Goal: Task Accomplishment & Management: Manage account settings

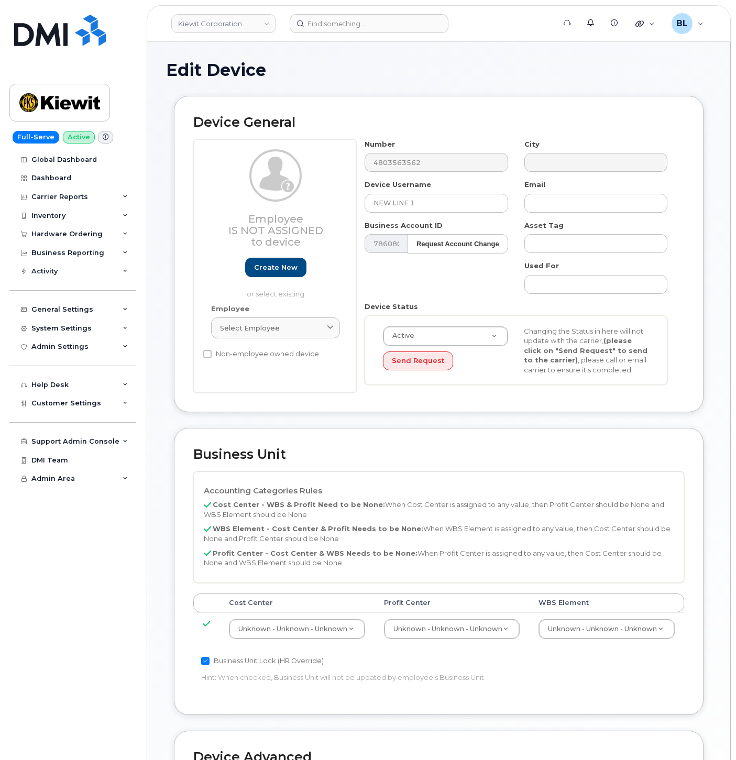
select select "29584743"
click at [411, 149] on div "Number 4803563562" at bounding box center [436, 155] width 159 height 33
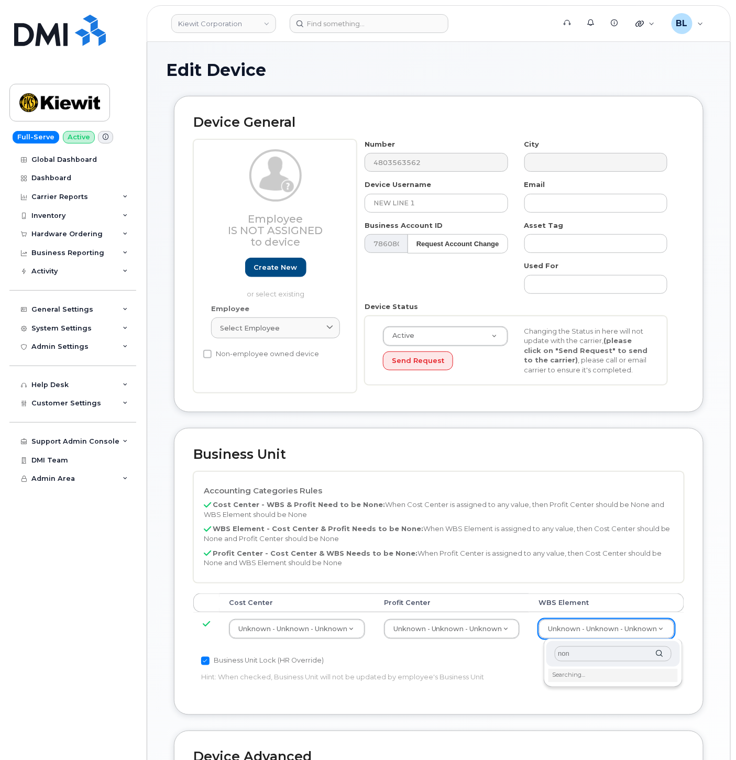
type input "none"
type input "29699477"
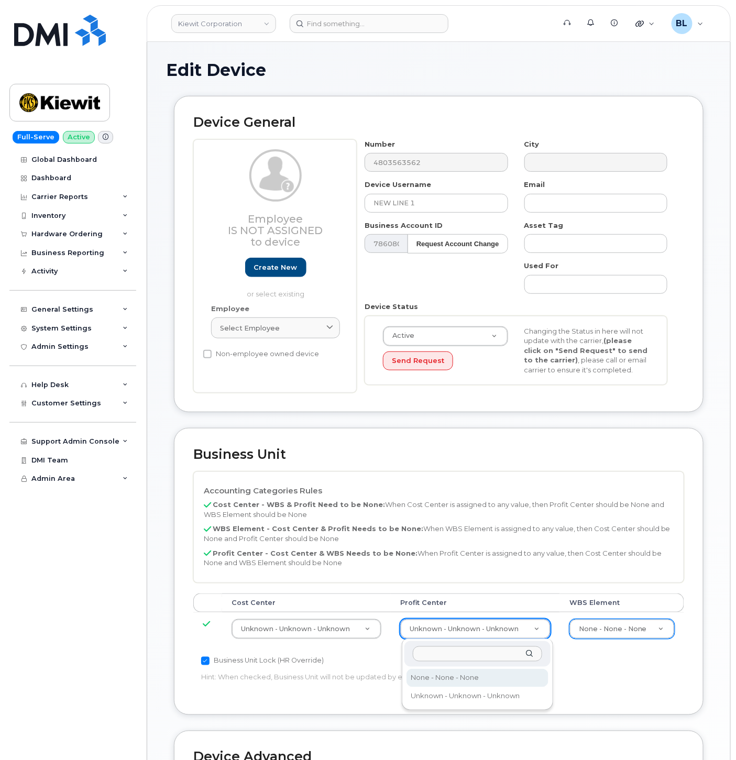
select select "29629357"
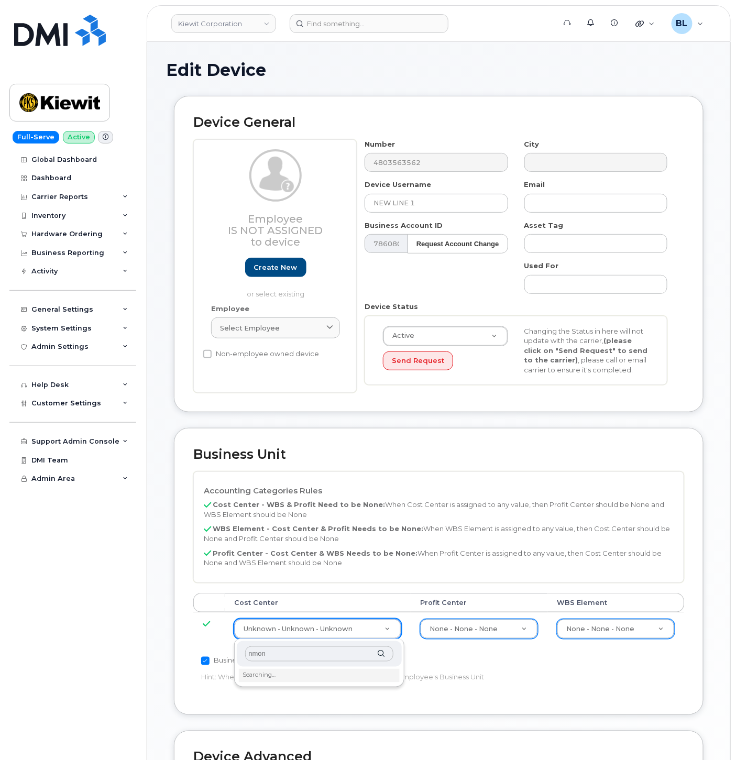
type input "nmone"
type input "none"
type input "29629358"
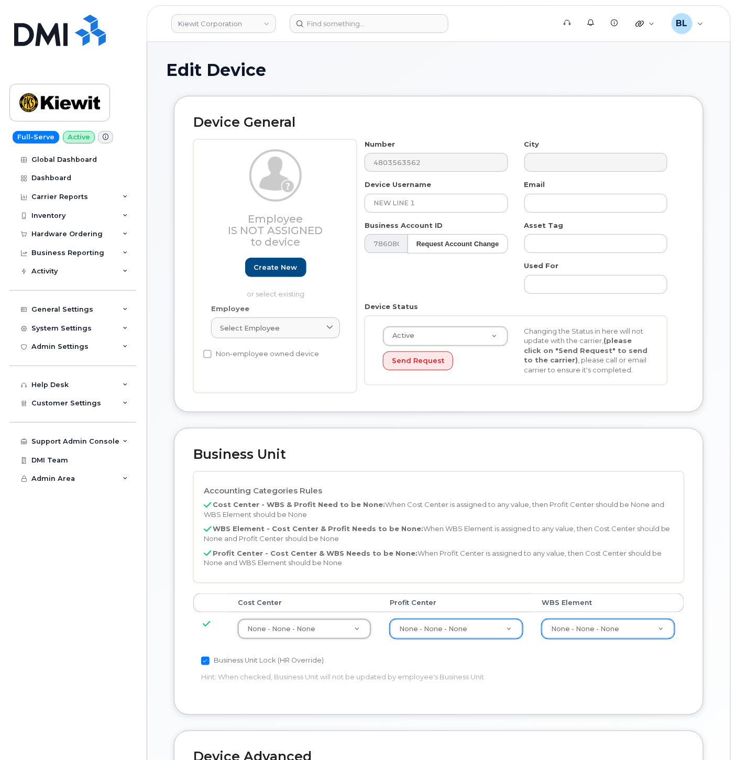
scroll to position [284, 0]
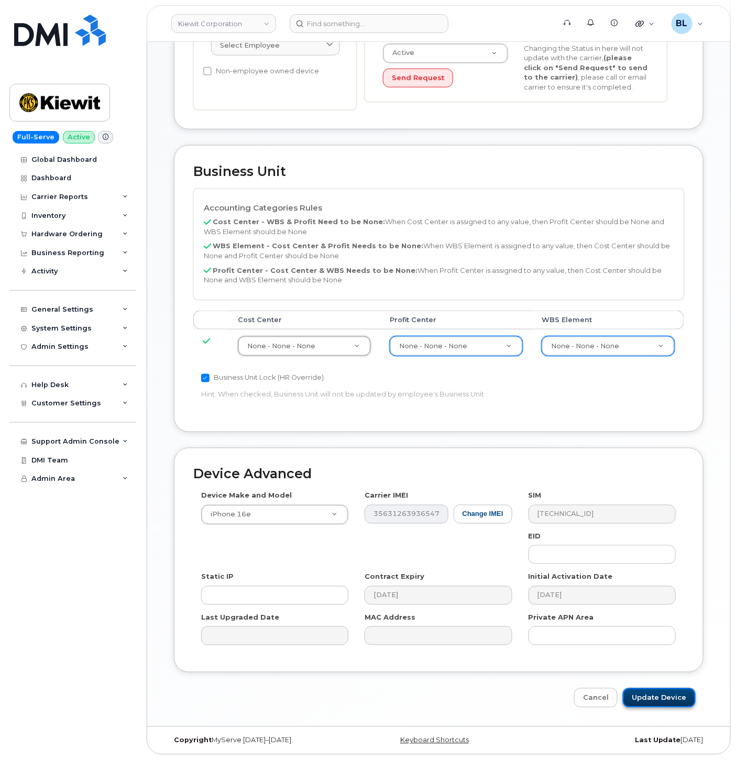
click at [669, 699] on input "Update Device" at bounding box center [659, 697] width 73 height 19
type input "Saving..."
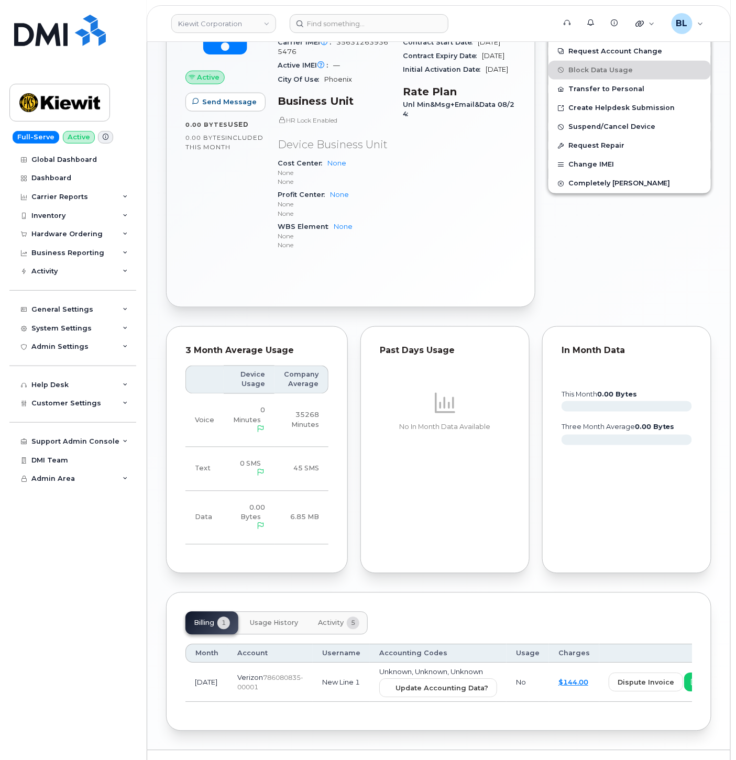
scroll to position [368, 0]
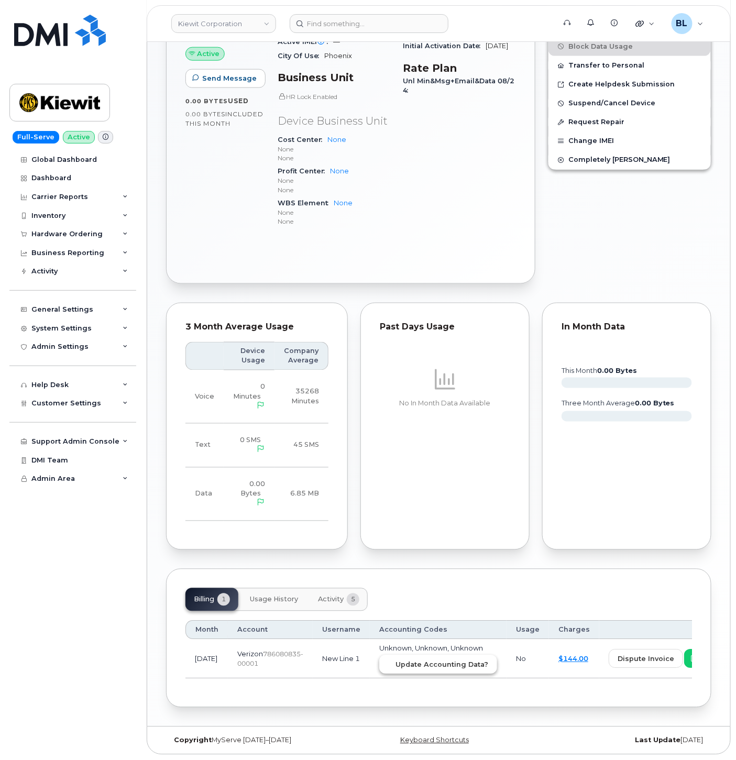
click at [411, 660] on span "Update Accounting Data?" at bounding box center [441, 665] width 93 height 10
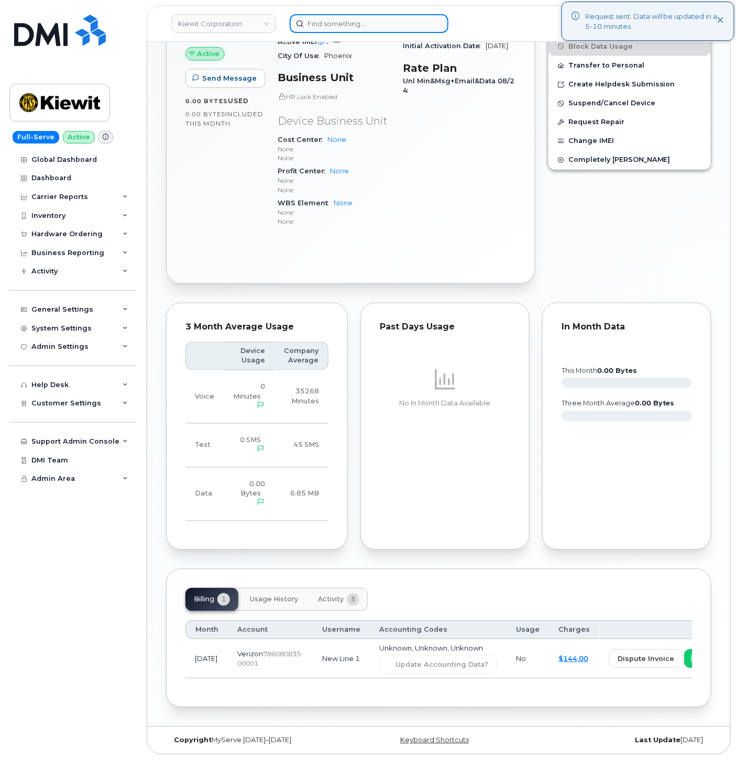
click at [362, 29] on input at bounding box center [369, 23] width 159 height 19
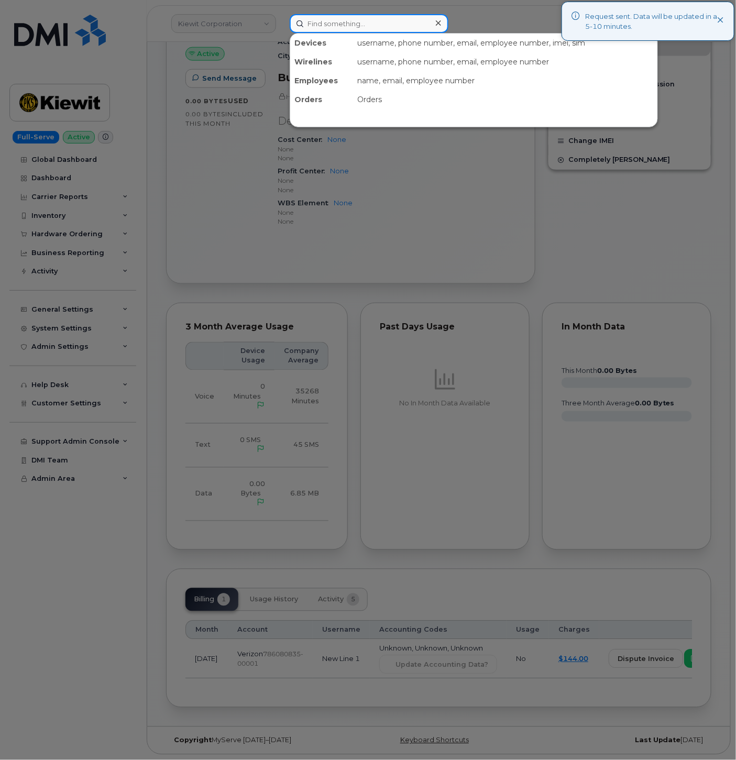
paste input "5052288268"
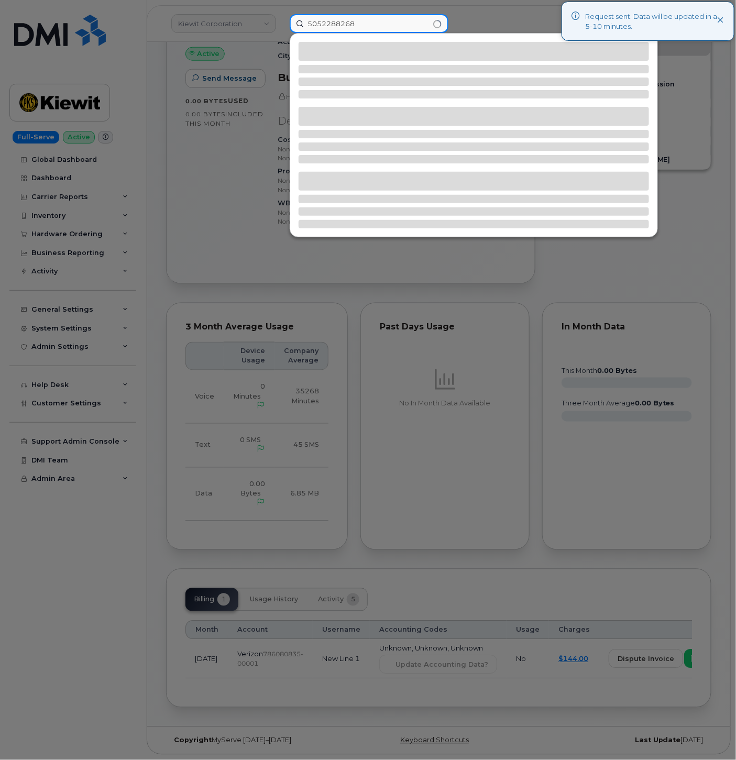
type input "5052288268"
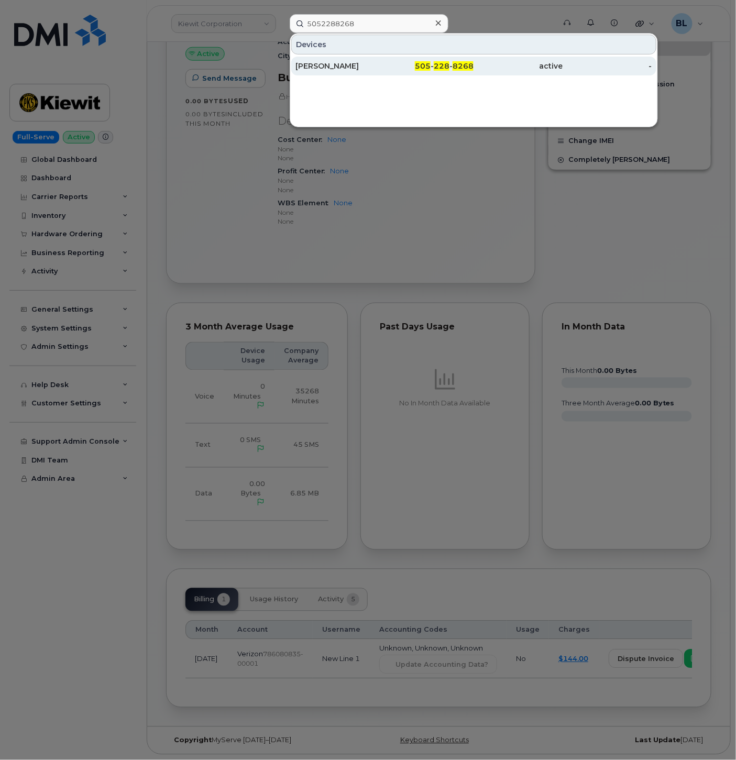
click at [386, 74] on div "505 - 228 - 8268" at bounding box center [428, 66] width 89 height 19
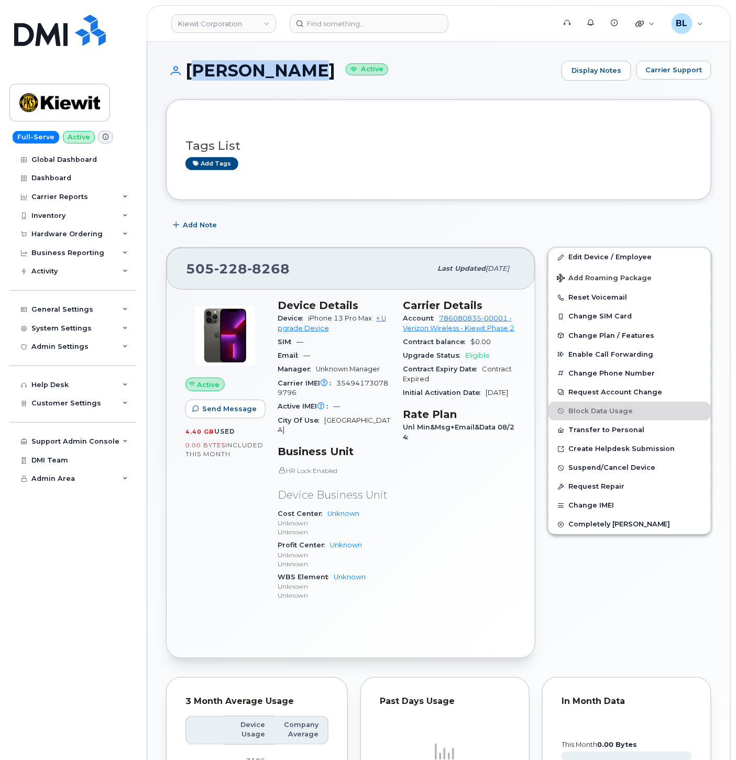
drag, startPoint x: 187, startPoint y: 73, endPoint x: 309, endPoint y: 72, distance: 121.5
click at [309, 72] on h1 "CHARLES HOY Active" at bounding box center [361, 70] width 390 height 18
copy h1 "CHARLES HOY"
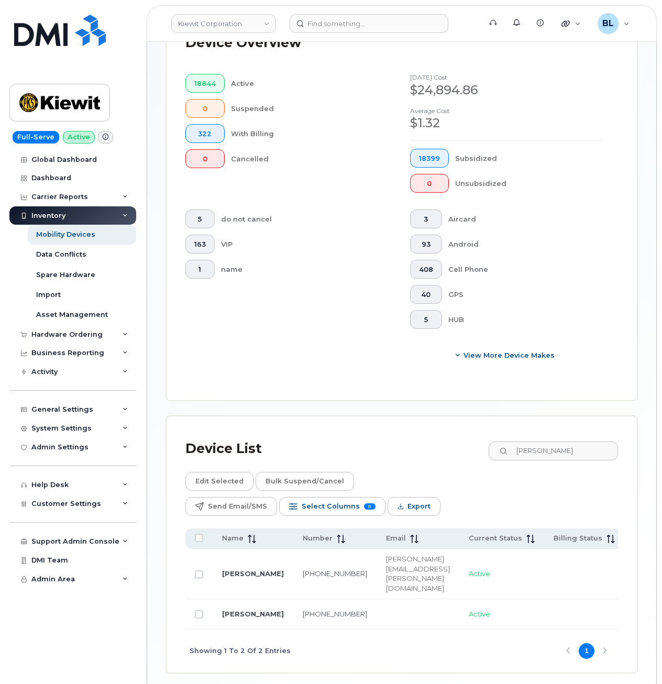
scroll to position [0, 570]
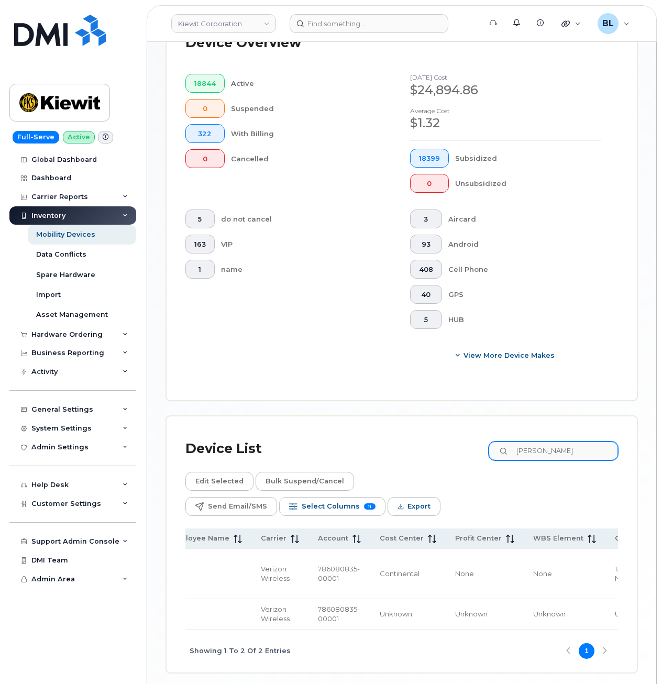
click at [546, 448] on input "Scott Kizer" at bounding box center [553, 451] width 129 height 19
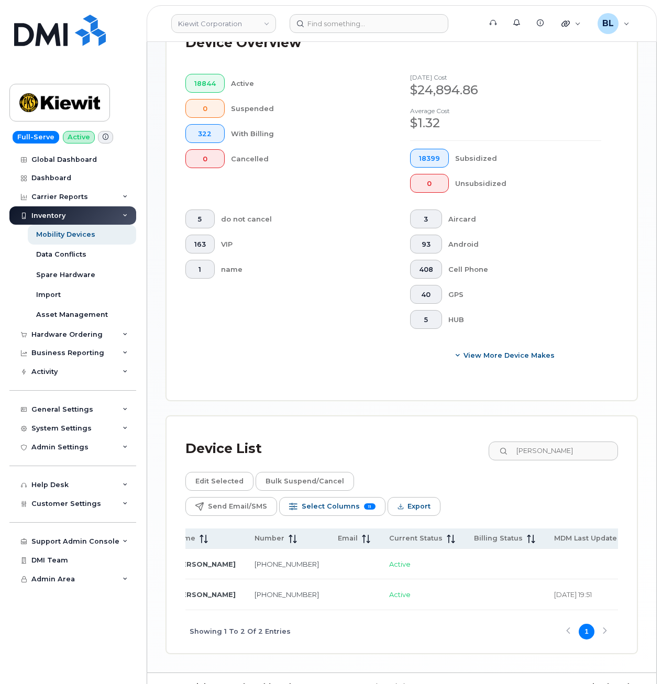
scroll to position [0, 0]
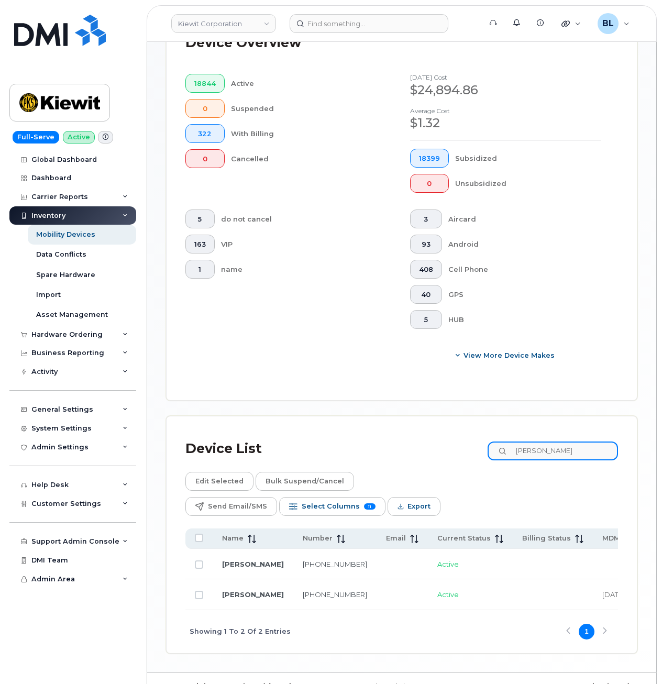
click at [546, 459] on input "CHARLES HOY" at bounding box center [553, 451] width 130 height 19
click at [548, 455] on input "CHARLES HOY" at bounding box center [553, 451] width 130 height 19
paste input "UDAY SHETH"
click at [546, 454] on input "UDAY SHETHHOY" at bounding box center [553, 451] width 130 height 19
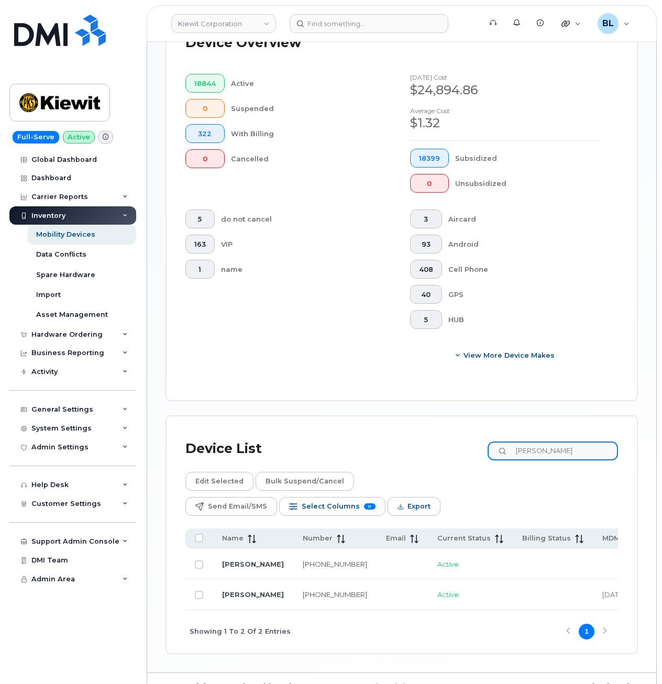
type input "UDAY SHETHHOY"
click at [546, 454] on div "Device List UDAY SHETHHOY Edit Selected Bulk Suspend/Cancel Send Email/SMS Sele…" at bounding box center [402, 534] width 470 height 237
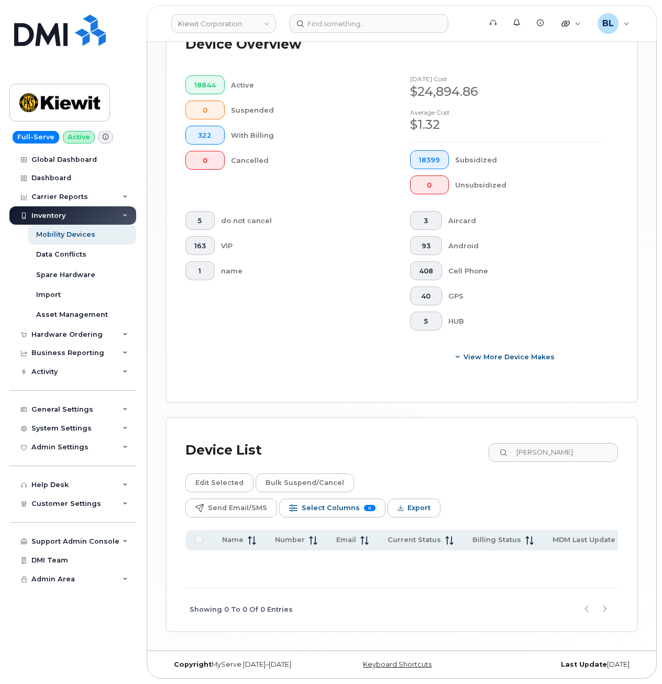
scroll to position [350, 0]
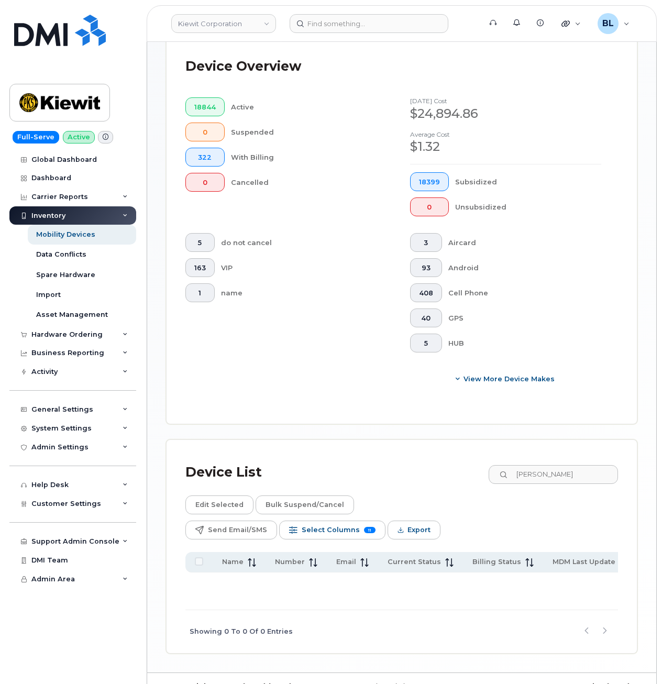
click at [574, 450] on div "Device List UDAY SHETHHOY Edit Selected Bulk Suspend/Cancel Send Email/SMS Sele…" at bounding box center [402, 546] width 470 height 213
click at [553, 473] on input "UDAY SHETHHOY" at bounding box center [553, 474] width 130 height 19
click at [560, 474] on input "UDAY SHETHHOY" at bounding box center [553, 474] width 130 height 19
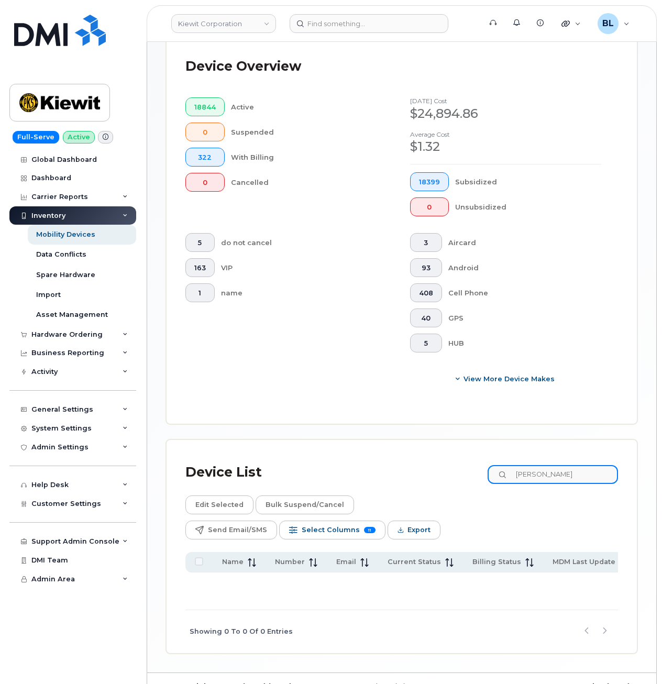
click at [560, 474] on input "UDAY SHETHHOY" at bounding box center [553, 474] width 130 height 19
paste input "[PERSON_NAME]"
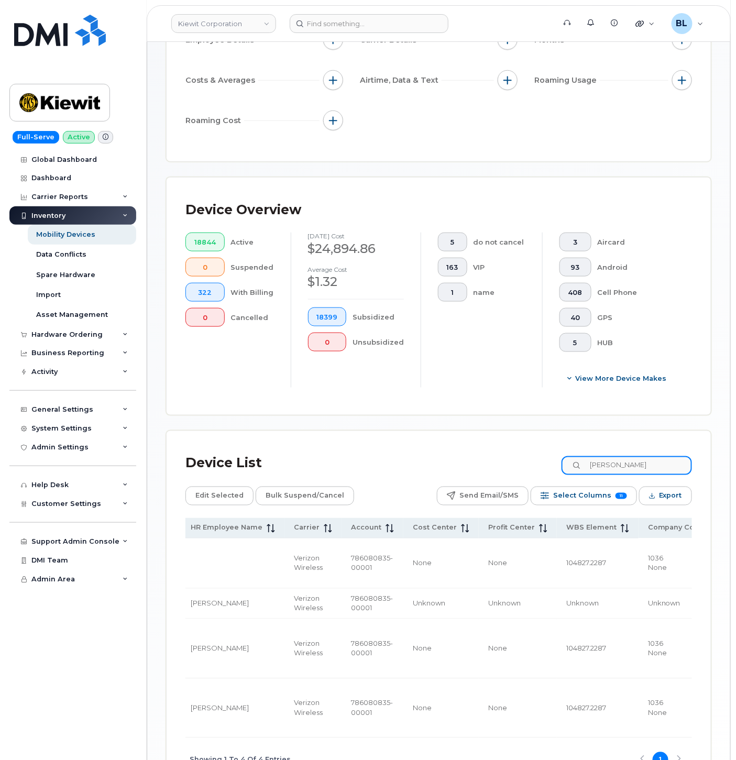
scroll to position [0, 538]
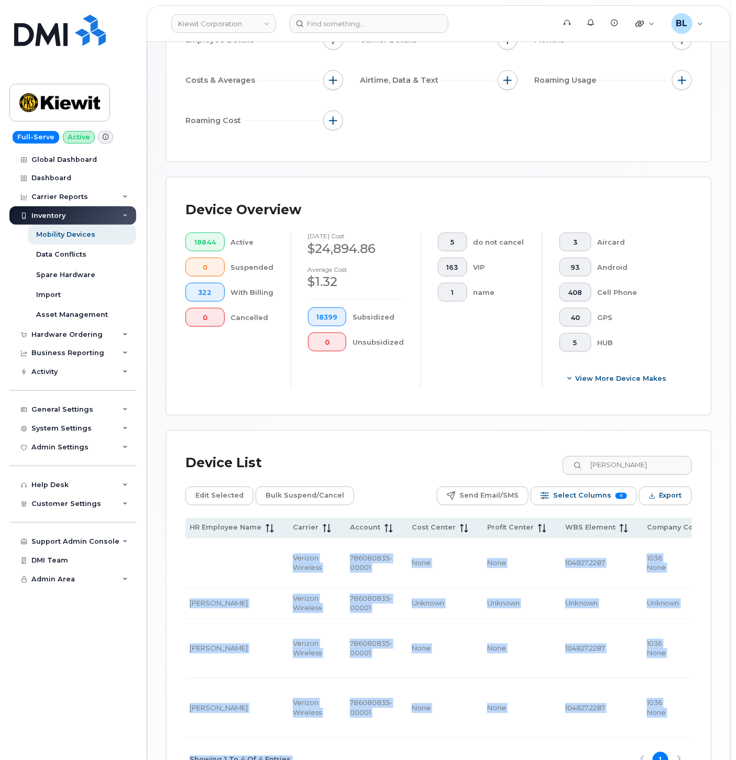
drag, startPoint x: 614, startPoint y: 664, endPoint x: 677, endPoint y: 661, distance: 62.9
click at [661, 661] on div "Name Number Email Current Status Billing Status MDM Last Update HR Employee Nam…" at bounding box center [438, 649] width 506 height 263
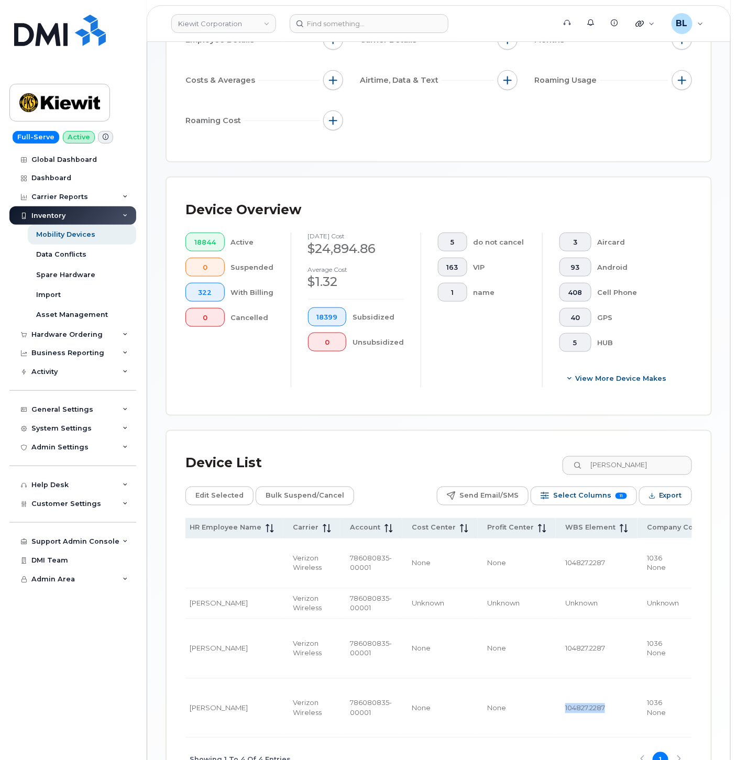
drag, startPoint x: 584, startPoint y: 647, endPoint x: 539, endPoint y: 646, distance: 45.1
click at [556, 679] on td "104827.2287" at bounding box center [597, 709] width 82 height 60
copy span "104827.2287"
click at [626, 472] on input "[PERSON_NAME]" at bounding box center [626, 465] width 130 height 19
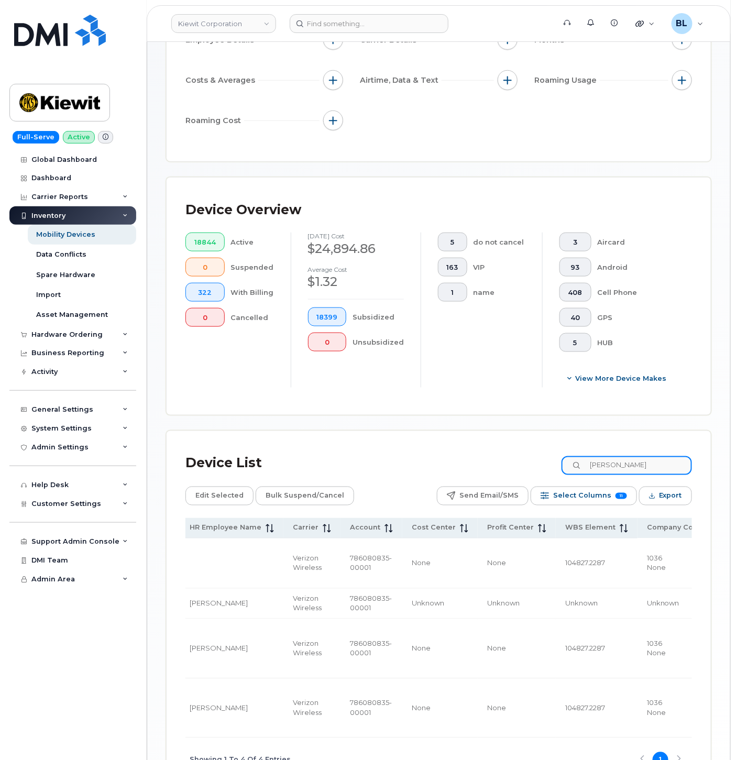
click at [626, 472] on input "[PERSON_NAME]" at bounding box center [626, 465] width 130 height 19
paste input "MORGAN SMI"
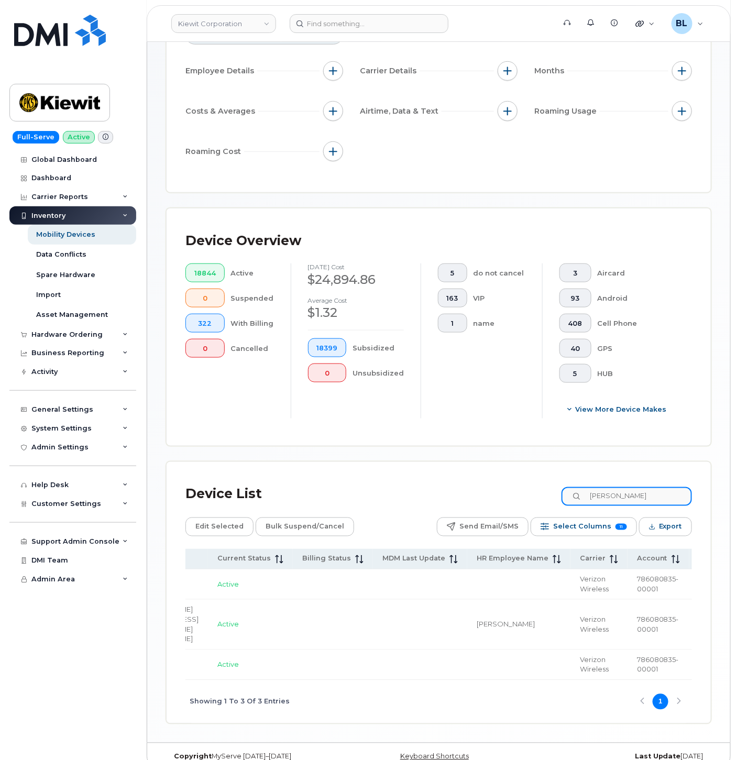
scroll to position [0, 0]
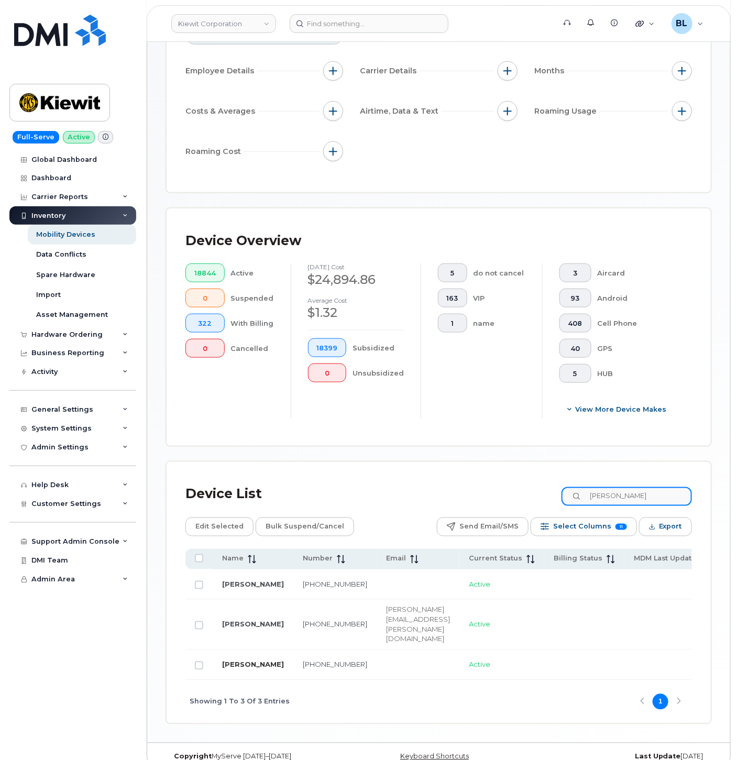
type input "MORGAN SMITH"
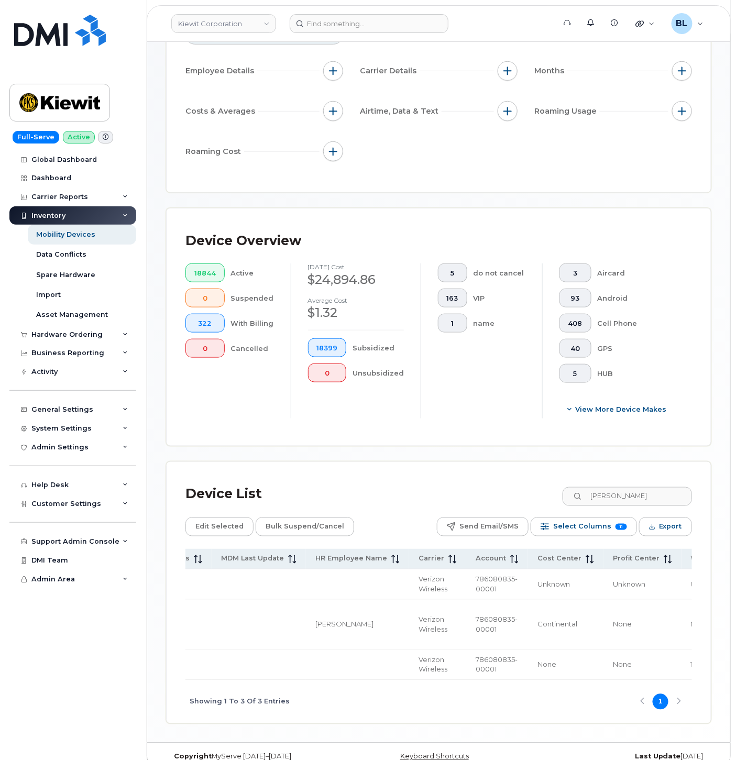
scroll to position [0, 560]
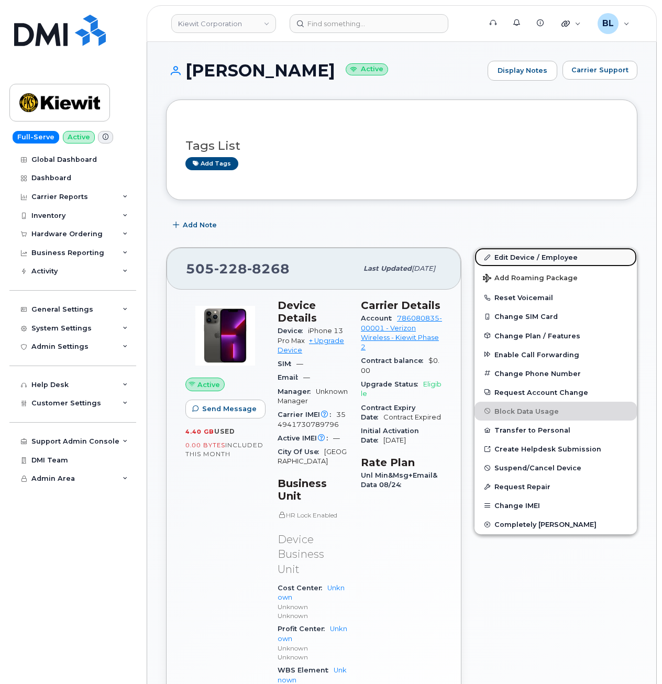
click at [529, 265] on link "Edit Device / Employee" at bounding box center [556, 257] width 162 height 19
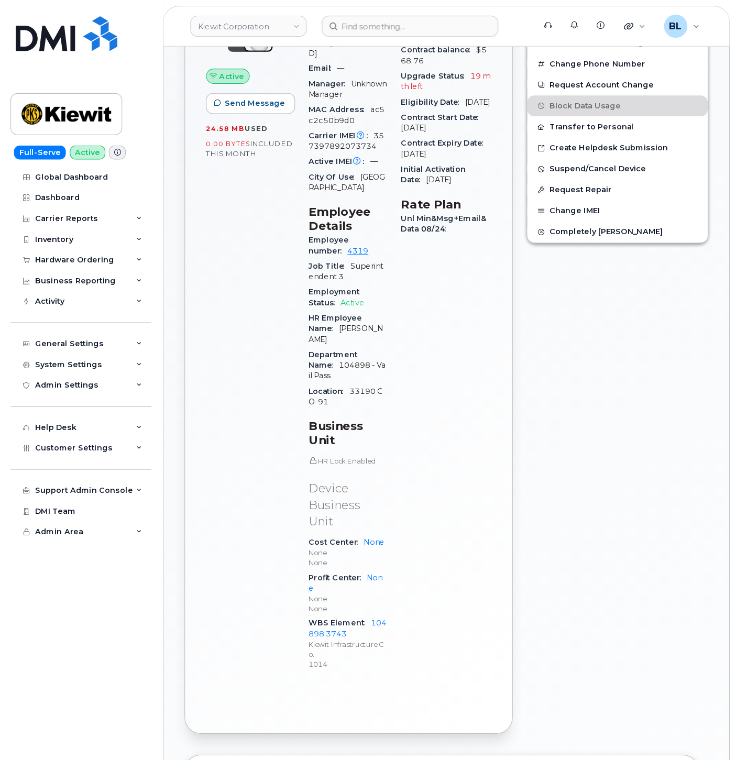
scroll to position [419, 0]
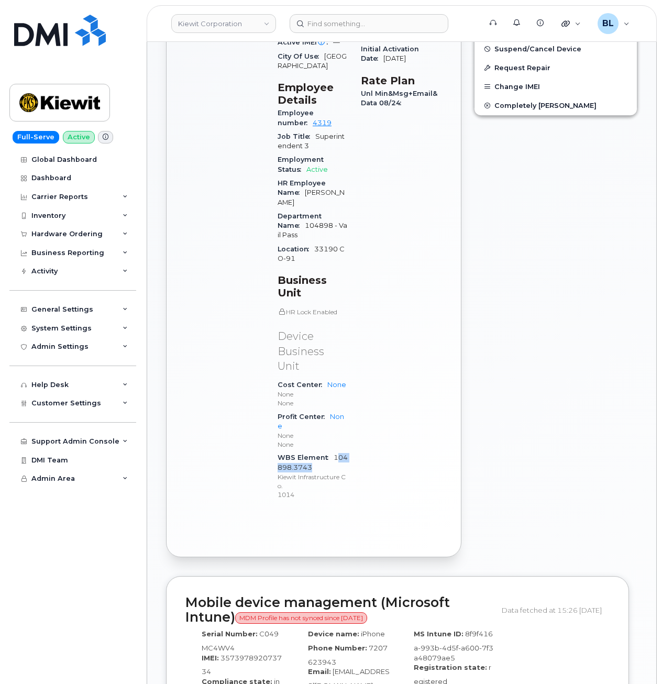
drag, startPoint x: 309, startPoint y: 403, endPoint x: 336, endPoint y: 391, distance: 29.3
click at [336, 451] on div "WBS Element 104898.3743 [PERSON_NAME] Infrastructure Co. 1014" at bounding box center [313, 476] width 71 height 50
click at [314, 451] on div "WBS Element 104898.3743 [PERSON_NAME] Infrastructure Co. 1014" at bounding box center [313, 476] width 71 height 50
drag, startPoint x: 315, startPoint y: 407, endPoint x: 337, endPoint y: 391, distance: 27.3
click at [337, 454] on span "104898.3743 Kiewit Infrastructure Co. 1014" at bounding box center [313, 477] width 71 height 46
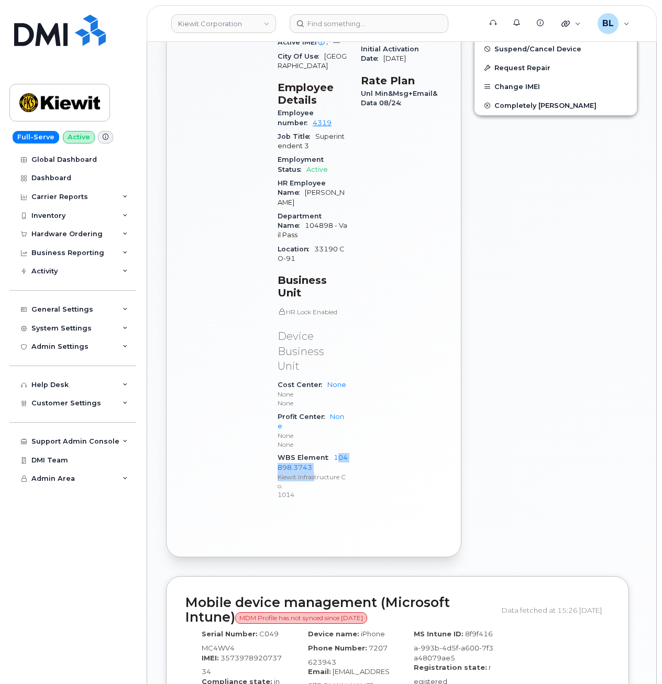
drag, startPoint x: 336, startPoint y: 391, endPoint x: 322, endPoint y: 403, distance: 19.3
click at [322, 451] on div "WBS Element 104898.3743 Kiewit Infrastructure Co. 1014" at bounding box center [313, 476] width 71 height 50
drag, startPoint x: 310, startPoint y: 402, endPoint x: 335, endPoint y: 392, distance: 27.3
click at [335, 451] on div "WBS Element 104898.3743 Kiewit Infrastructure Co. 1014" at bounding box center [313, 476] width 71 height 50
copy link "104898.3743"
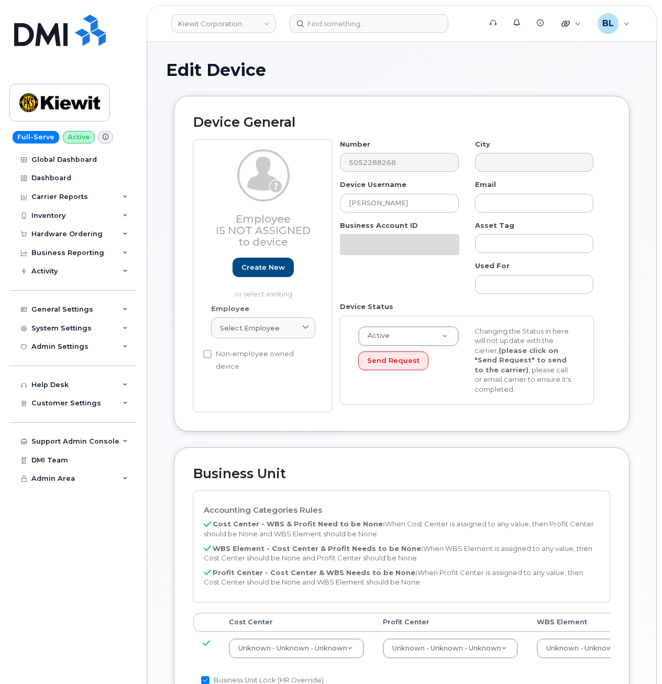
select select "29584743"
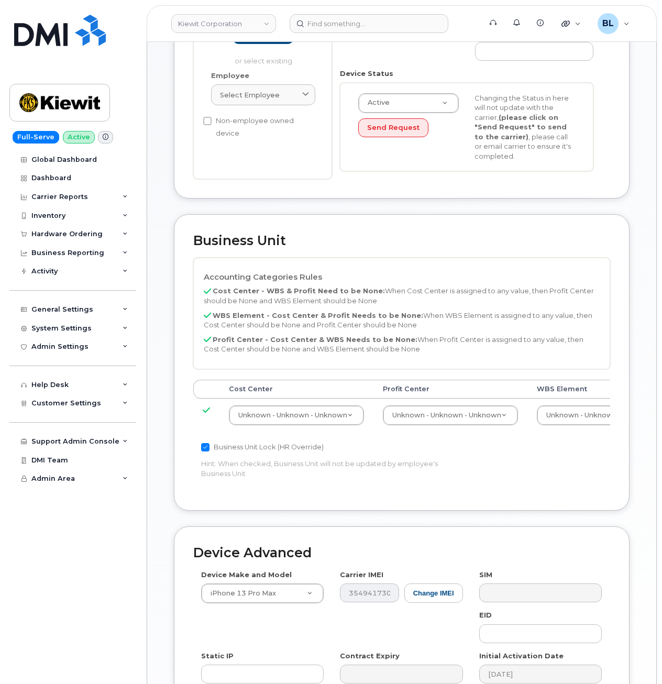
scroll to position [279, 0]
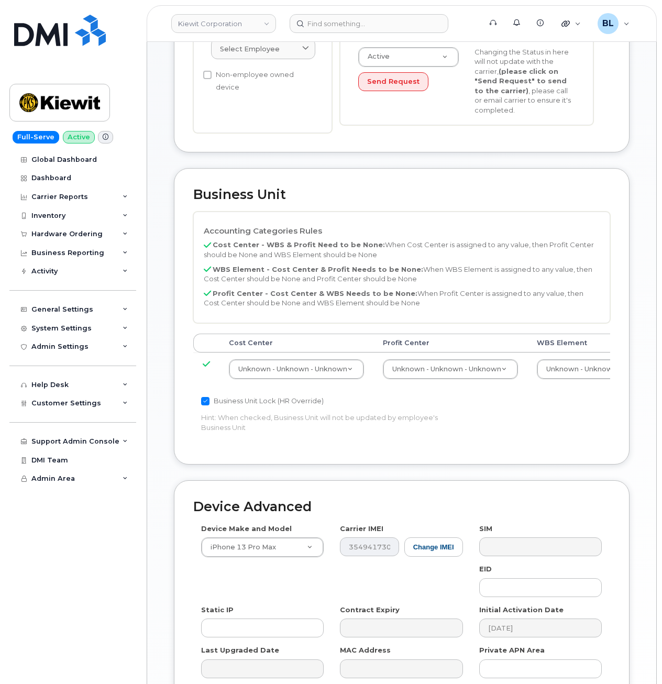
click at [569, 350] on th "WBS Element" at bounding box center [604, 343] width 154 height 19
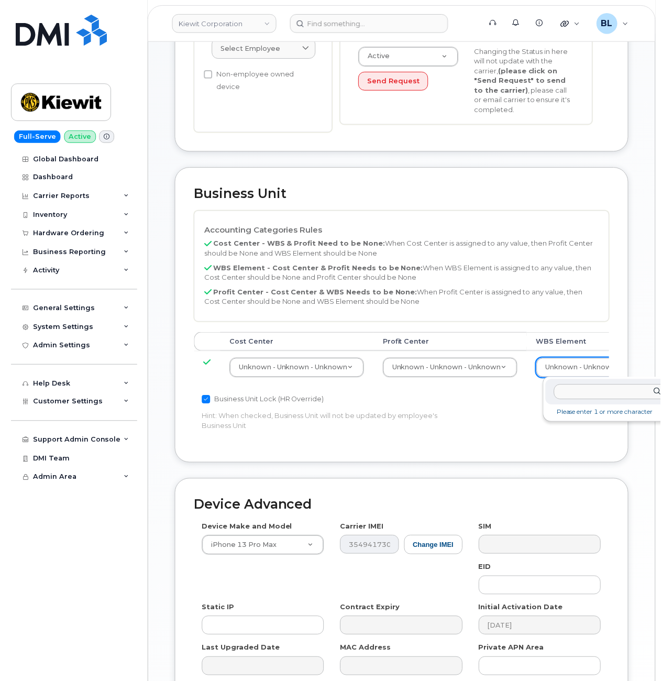
scroll to position [279, 9]
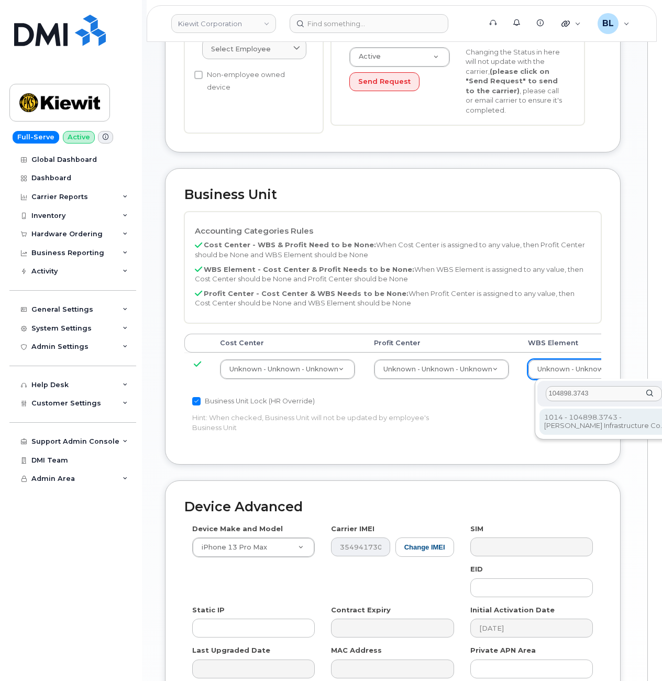
type input "104898.3743"
type input "29792095"
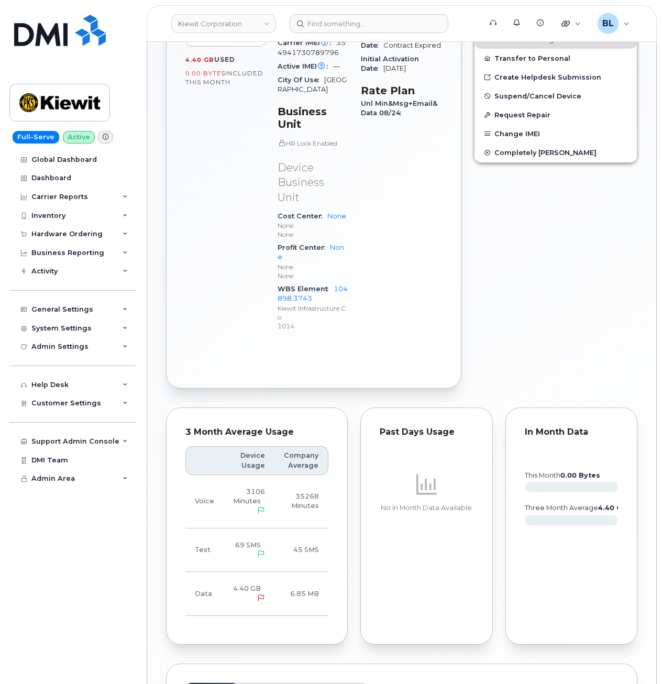
scroll to position [500, 0]
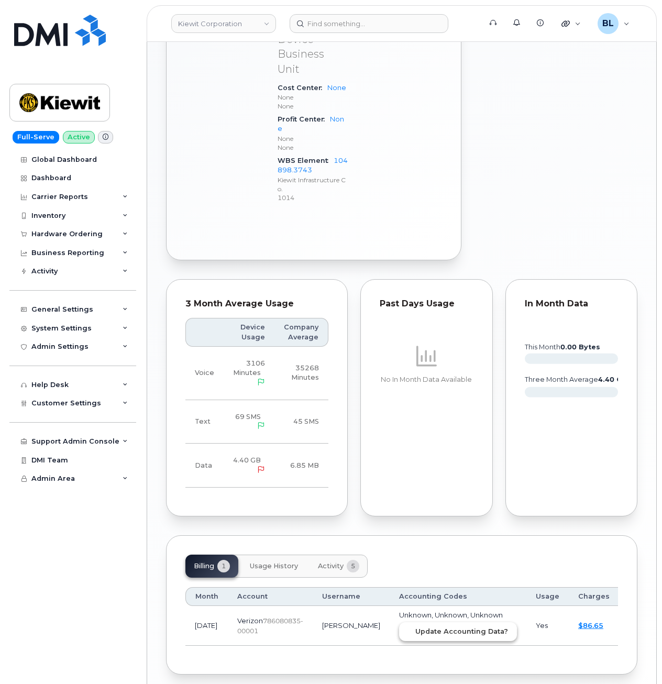
click at [409, 622] on button "Update Accounting Data?" at bounding box center [458, 631] width 118 height 19
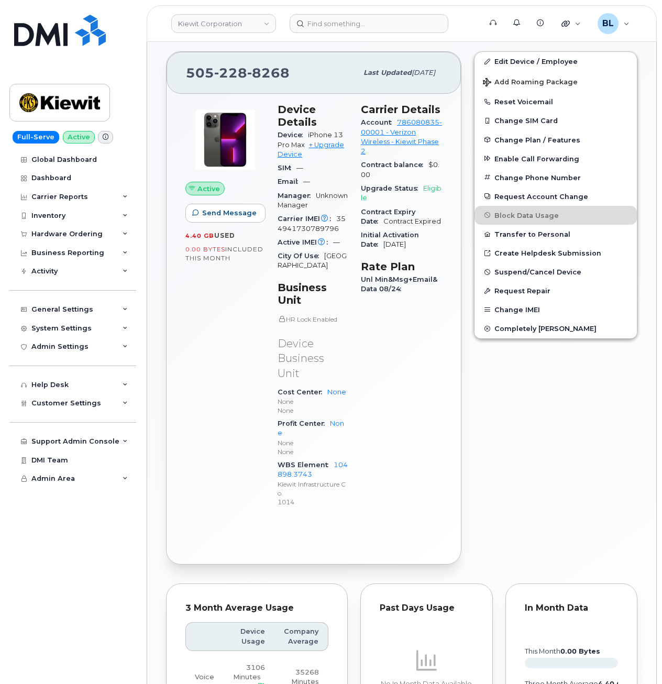
scroll to position [81, 0]
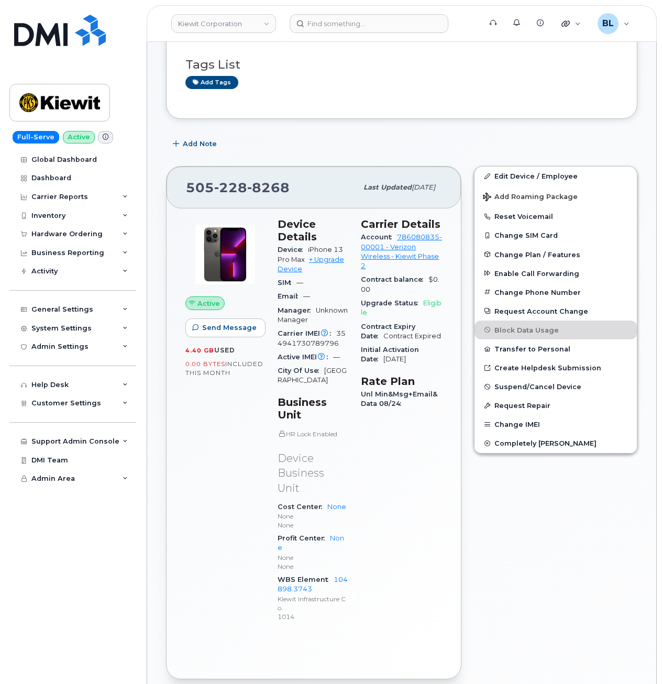
click at [237, 190] on span "228" at bounding box center [230, 188] width 33 height 16
copy span "505 228 8268"
drag, startPoint x: 546, startPoint y: 150, endPoint x: 548, endPoint y: 145, distance: 5.4
click at [546, 149] on div "Add Note" at bounding box center [401, 144] width 471 height 19
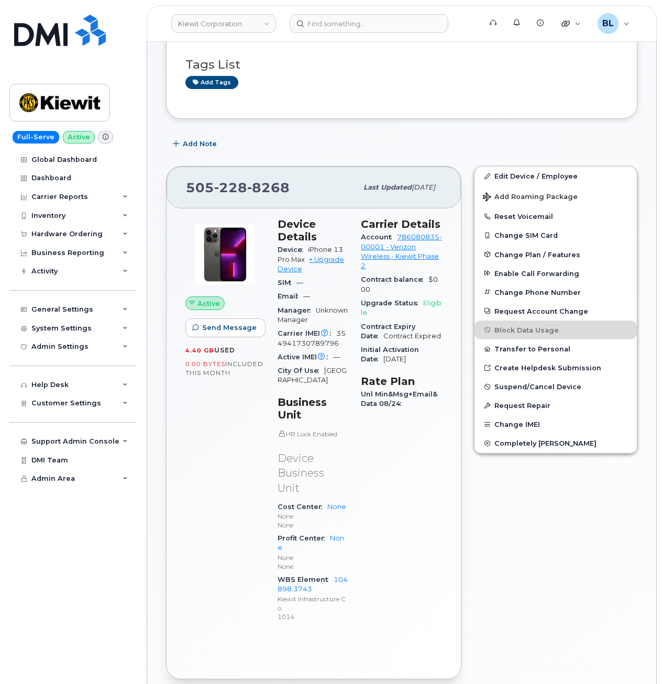
scroll to position [0, 0]
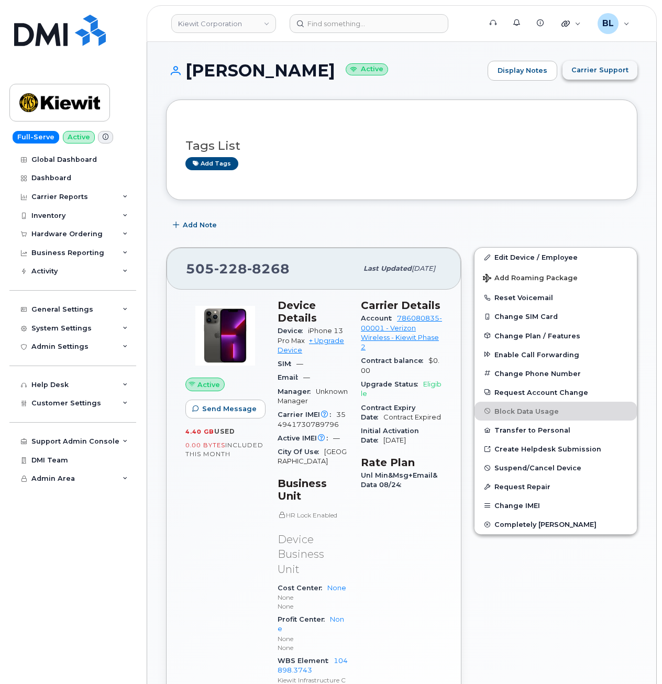
click at [593, 77] on button "Carrier Support" at bounding box center [599, 70] width 75 height 19
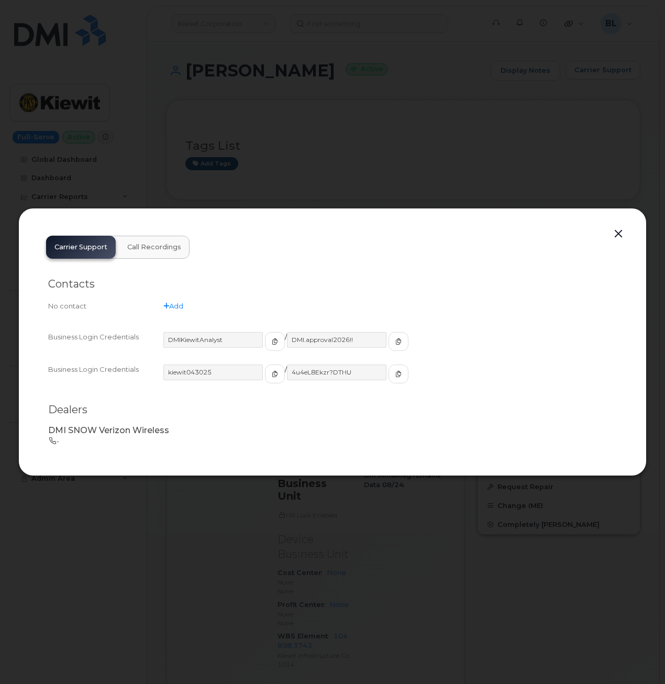
drag, startPoint x: 309, startPoint y: 262, endPoint x: 363, endPoint y: 261, distance: 54.0
click at [309, 262] on div "Contacts No contact Add Business Login Credentials DMIKiewitAnalyst / DMI.appro…" at bounding box center [333, 358] width 590 height 198
drag, startPoint x: 226, startPoint y: 374, endPoint x: 164, endPoint y: 376, distance: 61.3
click at [164, 376] on input "kiewit043025" at bounding box center [213, 373] width 101 height 16
drag, startPoint x: 347, startPoint y: 373, endPoint x: 281, endPoint y: 371, distance: 65.5
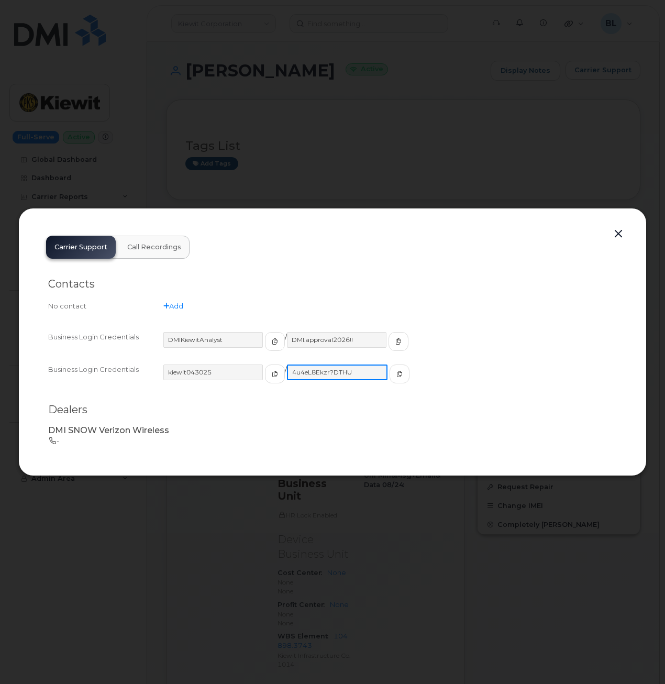
click at [287, 371] on input "4u4eL8Ekzr?DTHU" at bounding box center [337, 373] width 101 height 16
click at [622, 227] on button "button" at bounding box center [619, 234] width 16 height 15
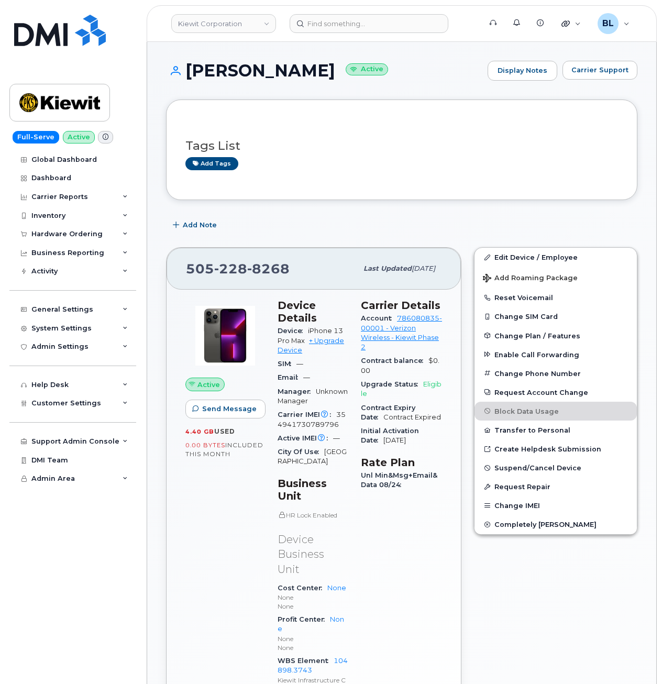
click at [222, 273] on span "228" at bounding box center [230, 269] width 33 height 16
copy span "505 228 8268"
click at [342, 27] on input at bounding box center [369, 23] width 159 height 19
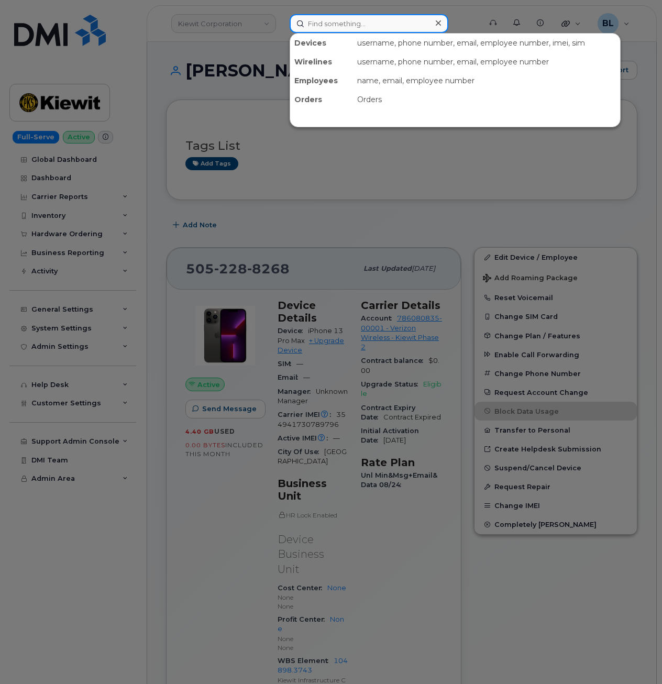
paste input "5627640520"
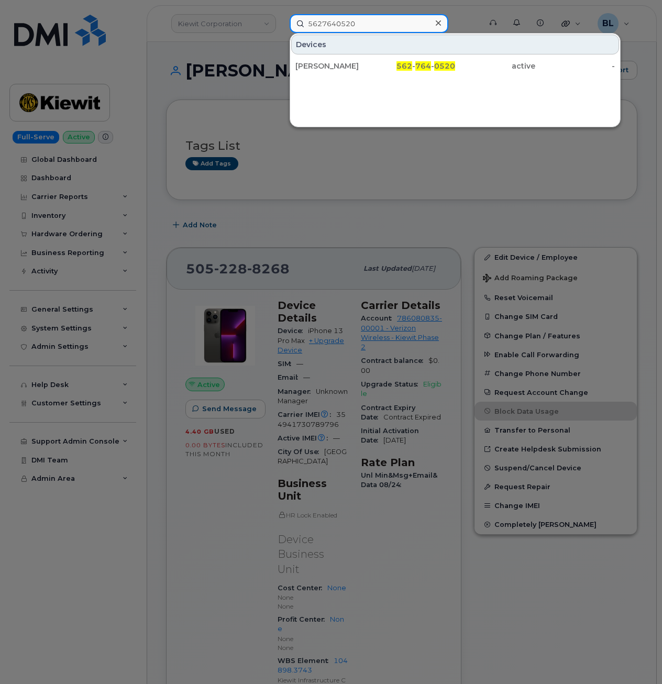
type input "5627640520"
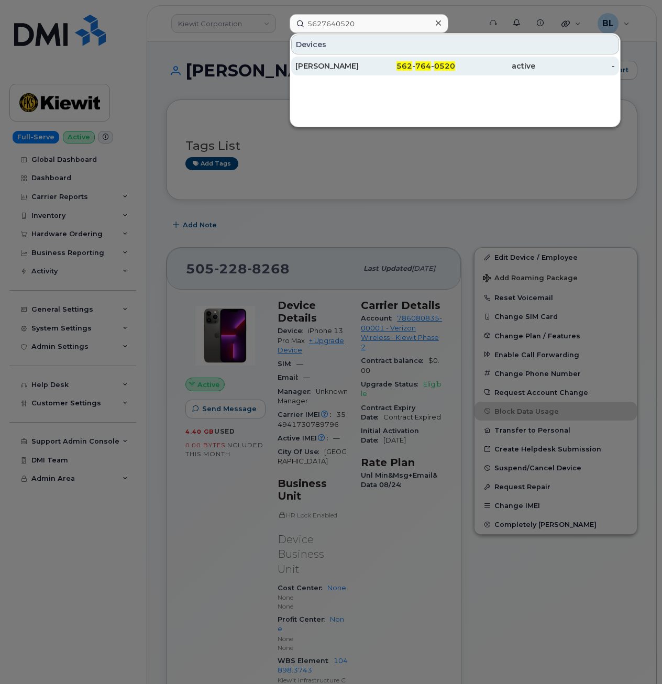
drag, startPoint x: 429, startPoint y: 60, endPoint x: 395, endPoint y: 72, distance: 36.3
click at [429, 60] on div "562 - 764 - 0520" at bounding box center [416, 66] width 80 height 19
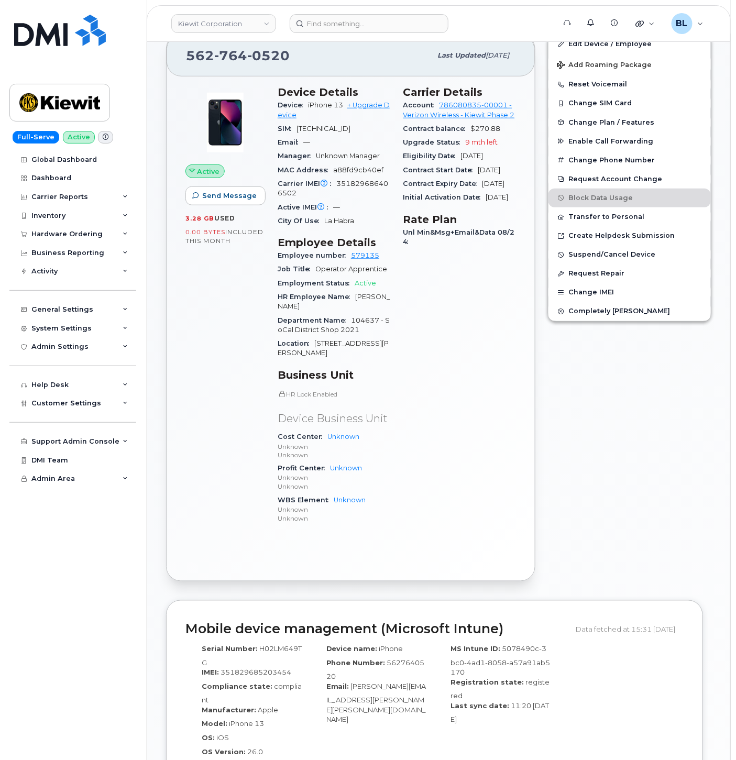
scroll to position [135, 0]
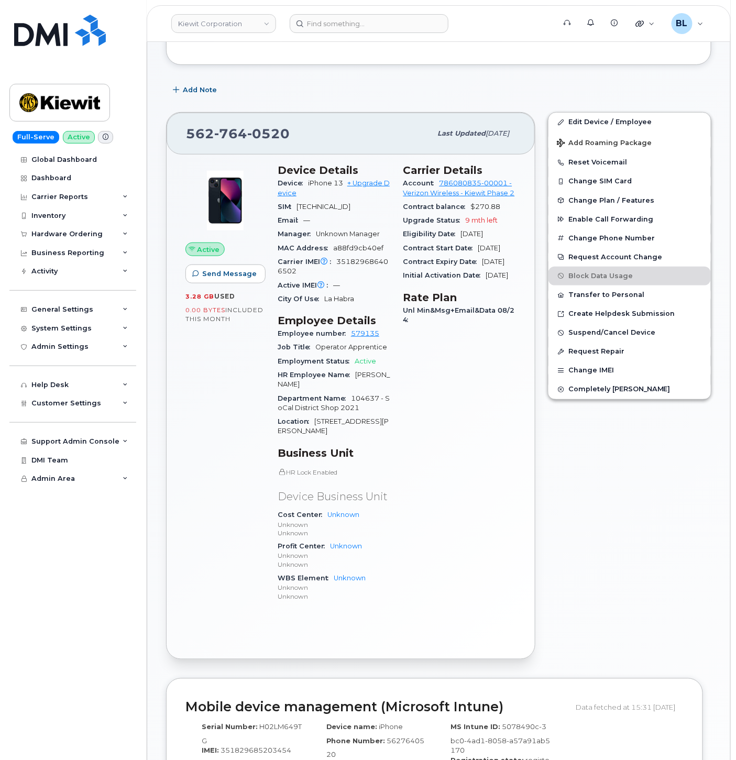
click at [227, 137] on span "764" at bounding box center [230, 134] width 33 height 16
copy span "[PHONE_NUMBER]"
drag, startPoint x: 253, startPoint y: 98, endPoint x: 234, endPoint y: 56, distance: 46.4
click at [253, 98] on div "Add Note" at bounding box center [438, 90] width 545 height 19
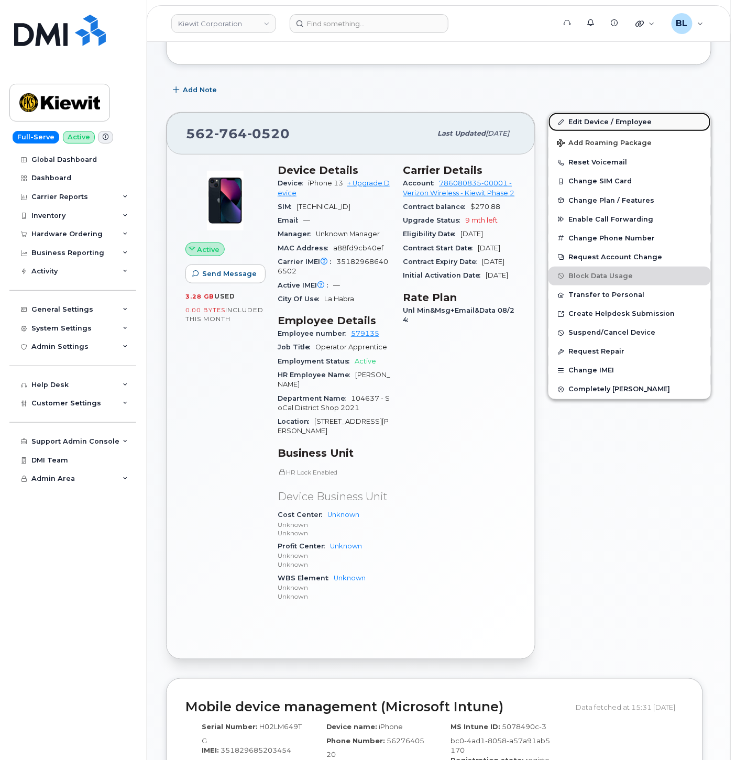
click at [603, 117] on link "Edit Device / Employee" at bounding box center [629, 122] width 162 height 19
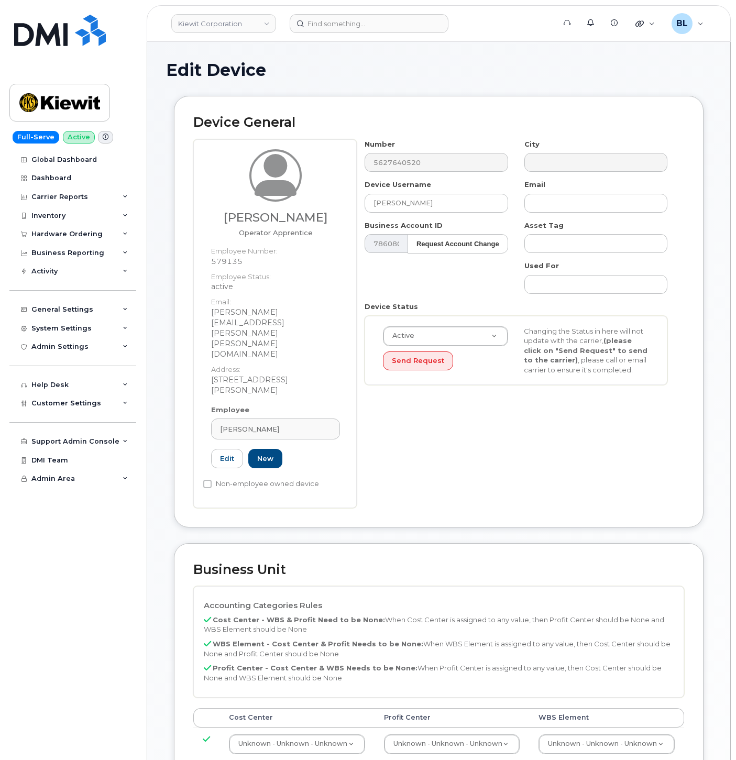
select select "29584743"
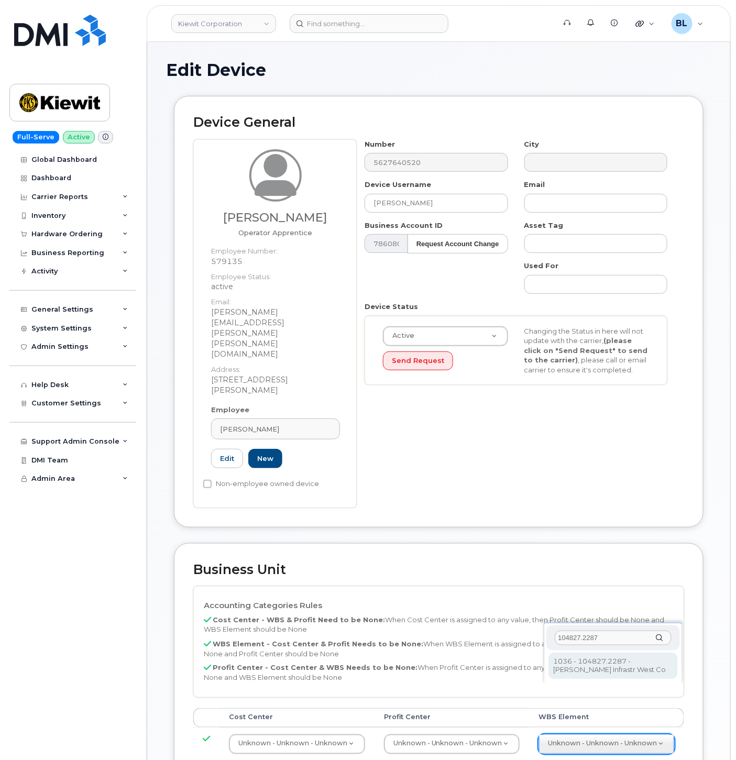
type input "104827.2287"
type input "29918093"
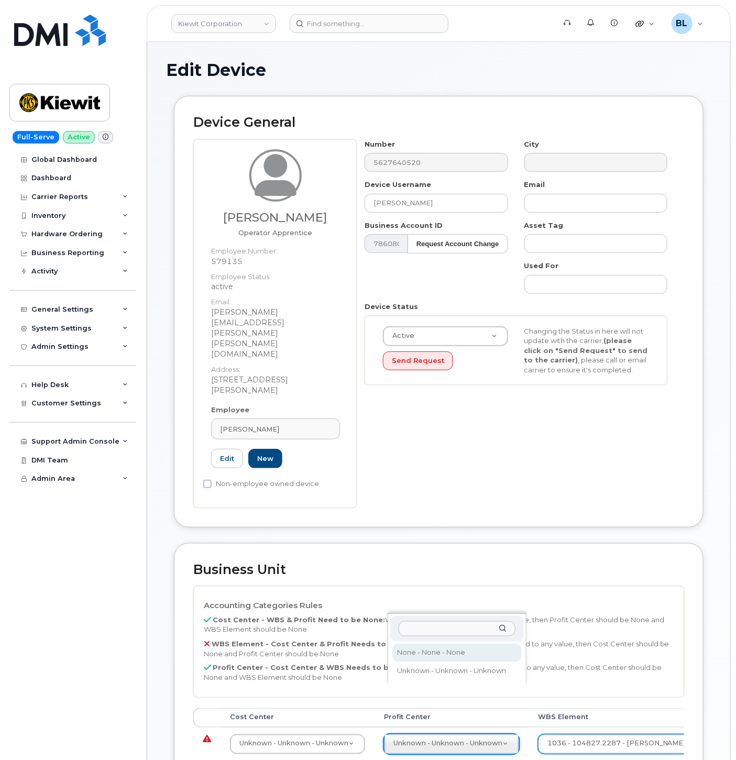
select select "29629357"
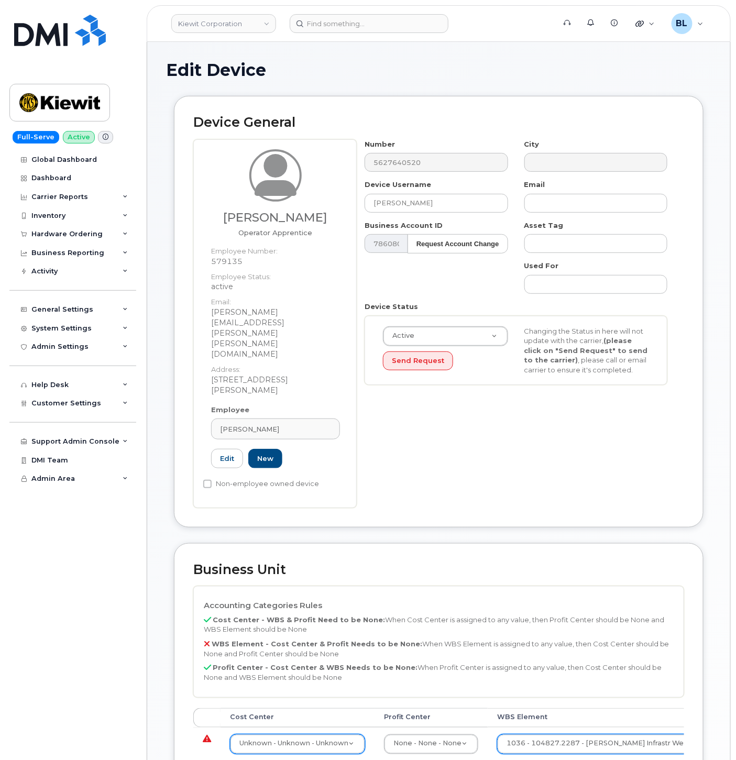
click at [301, 734] on div "Unknown - Unknown - Unknown" at bounding box center [297, 744] width 135 height 20
click at [277, 719] on input "text" at bounding box center [299, 716] width 117 height 15
type input "none"
type input "29629358"
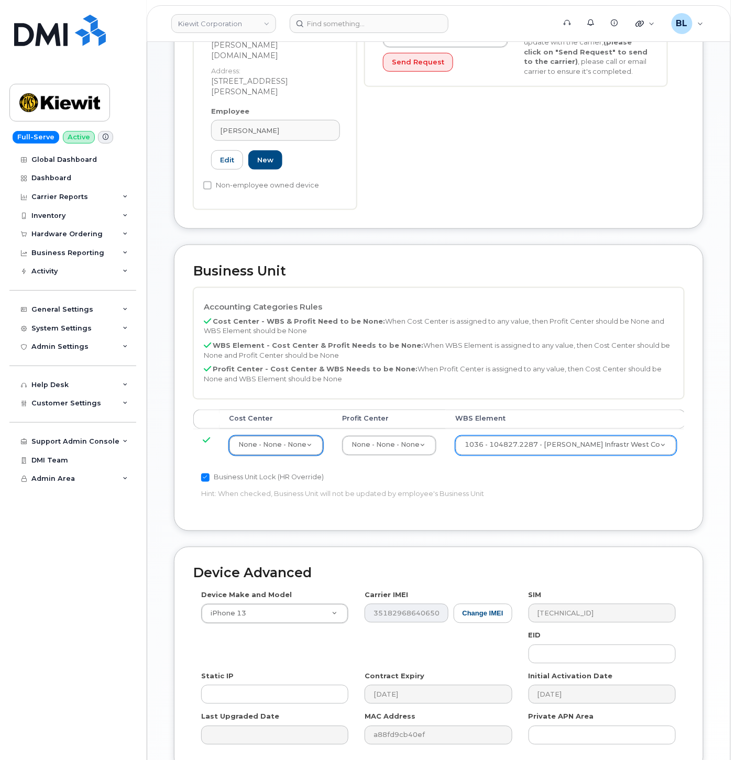
scroll to position [346, 0]
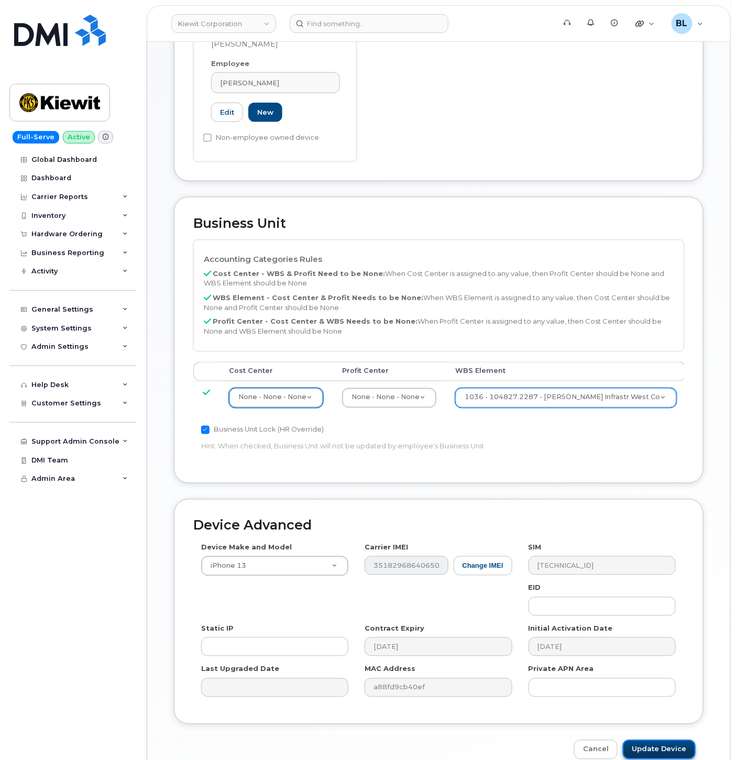
click at [653, 740] on input "Update Device" at bounding box center [659, 749] width 73 height 19
type input "Saving..."
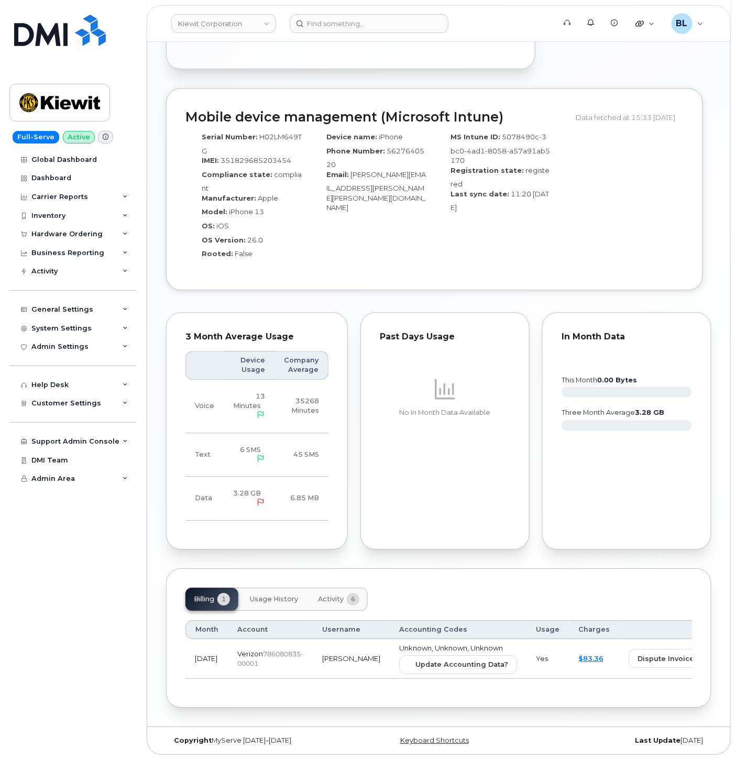
scroll to position [738, 0]
click at [416, 655] on button "Update Accounting Data?" at bounding box center [458, 664] width 118 height 19
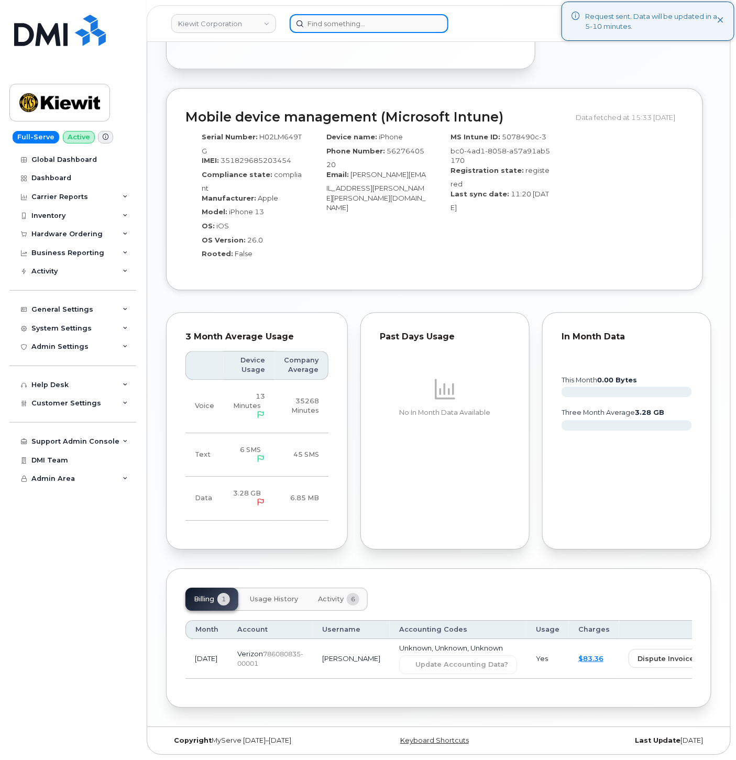
click at [347, 29] on input at bounding box center [369, 23] width 159 height 19
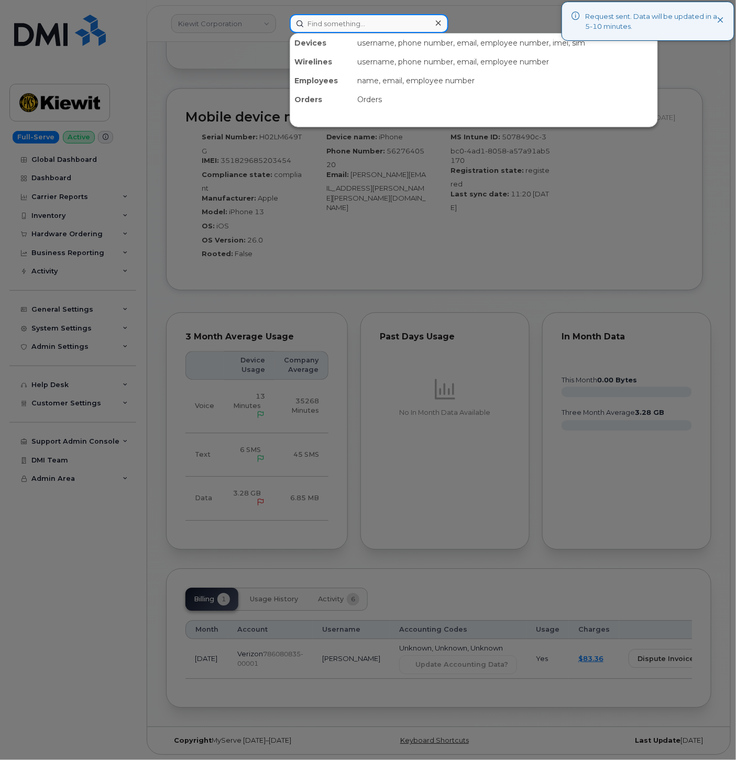
click at [349, 26] on input at bounding box center [369, 23] width 159 height 19
paste input "4806537685"
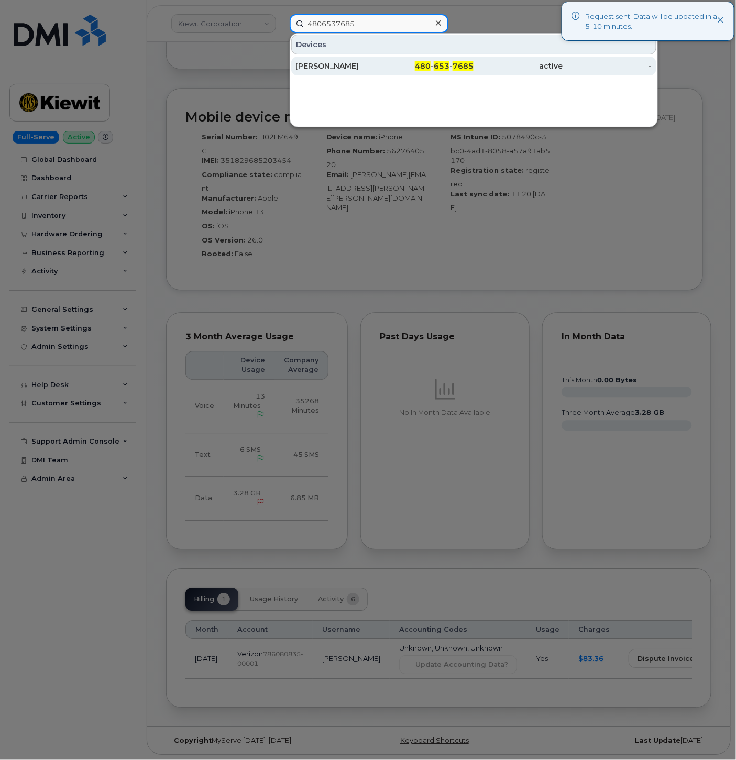
type input "4806537685"
click at [384, 72] on link "[PERSON_NAME] 480 - 653 - 7685 active -" at bounding box center [473, 66] width 365 height 19
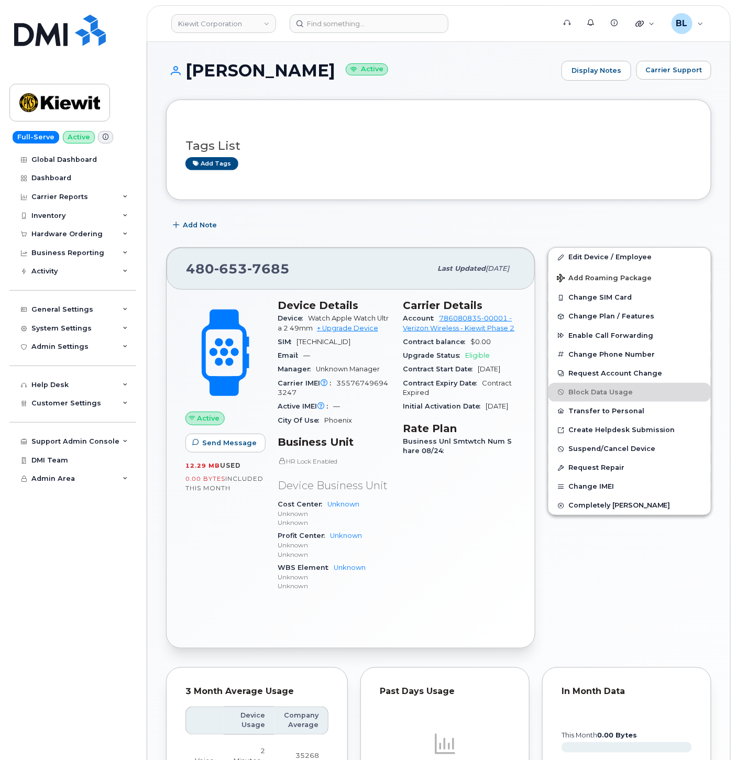
click at [198, 73] on h1 "[PERSON_NAME] Active" at bounding box center [361, 70] width 390 height 18
drag, startPoint x: 189, startPoint y: 69, endPoint x: 326, endPoint y: 75, distance: 136.9
click at [326, 75] on h1 "[PERSON_NAME] Active" at bounding box center [361, 70] width 390 height 18
copy h1 "[PERSON_NAME]"
click at [592, 255] on link "Edit Device / Employee" at bounding box center [629, 257] width 162 height 19
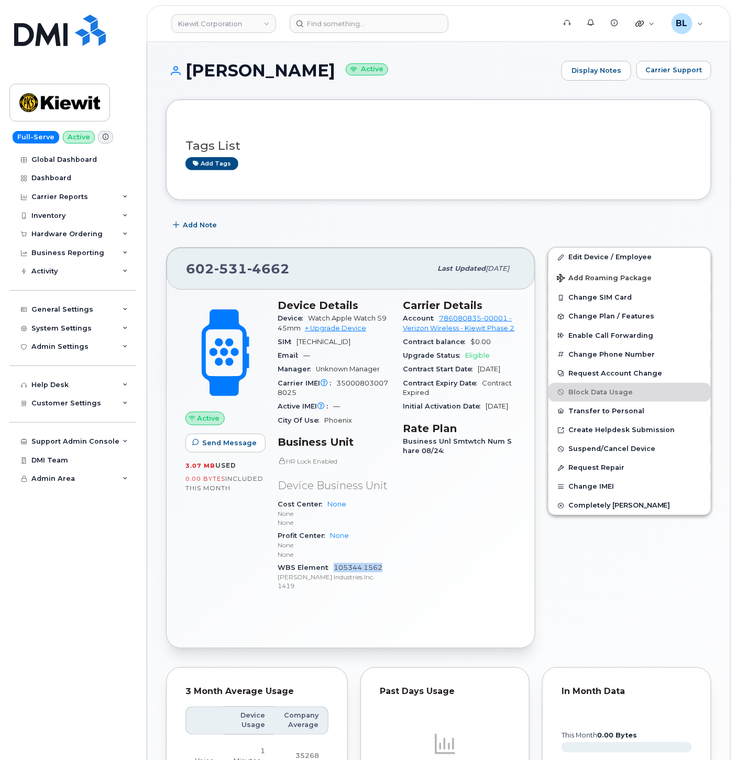
drag, startPoint x: 393, startPoint y: 580, endPoint x: 333, endPoint y: 577, distance: 60.3
click at [333, 577] on div "Device Details Device Watch Apple Watch S9 45mm + Upgrade Device SIM [TECHNICAL…" at bounding box center [334, 450] width 126 height 314
copy link "105344.1562"
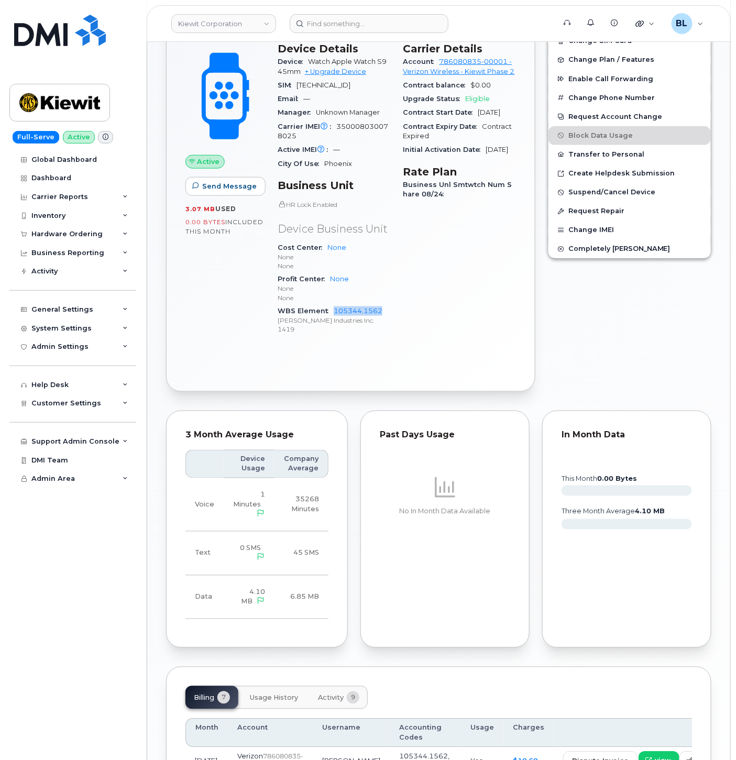
scroll to position [139, 0]
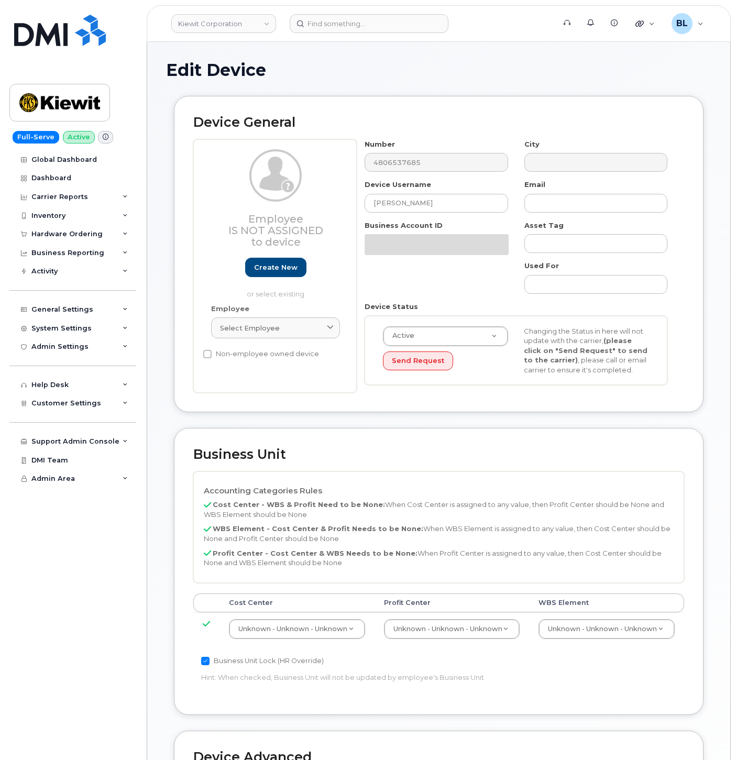
select select "29584743"
click at [581, 642] on td "Unknown - Unknown - Unknown 29584744" at bounding box center [606, 628] width 155 height 33
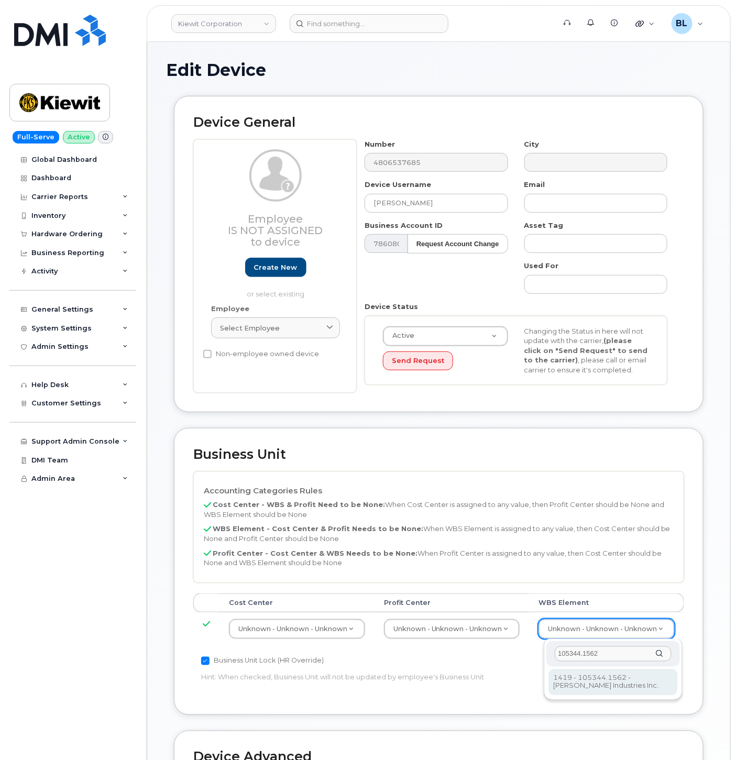
type input "105344.1562"
type input "30090209"
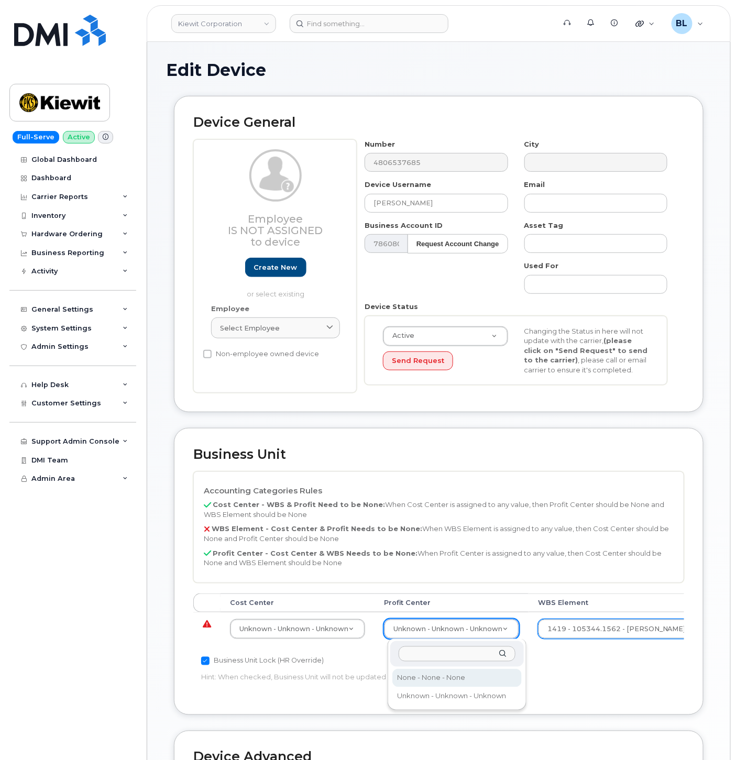
select select "29629357"
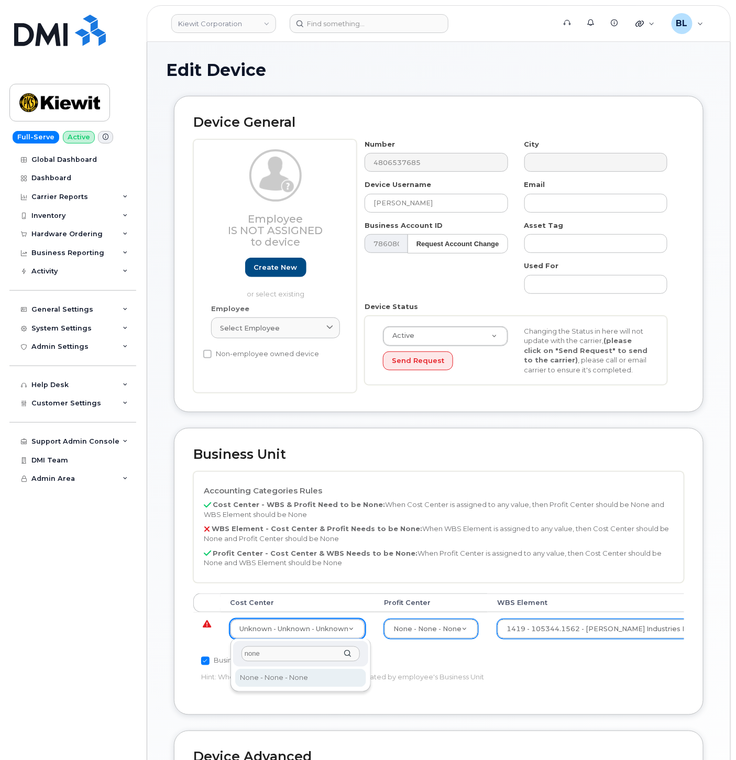
type input "none"
type input "29629358"
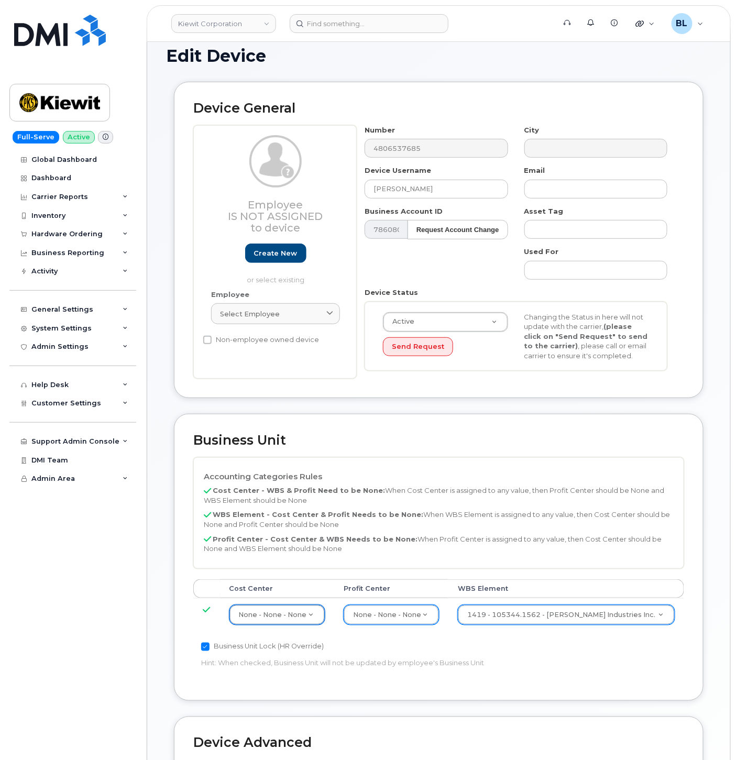
scroll to position [284, 0]
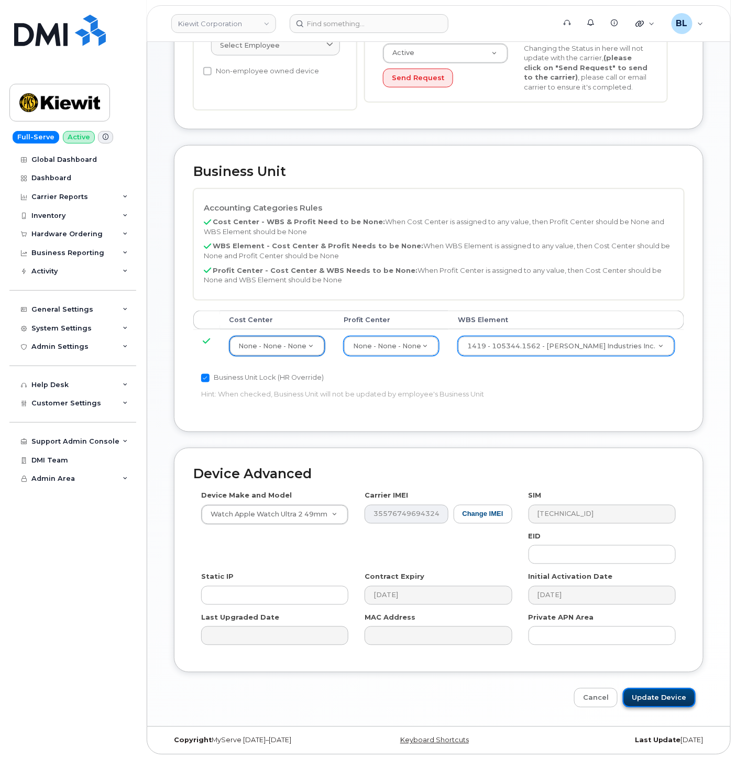
click at [647, 702] on input "Update Device" at bounding box center [659, 697] width 73 height 19
type input "Saving..."
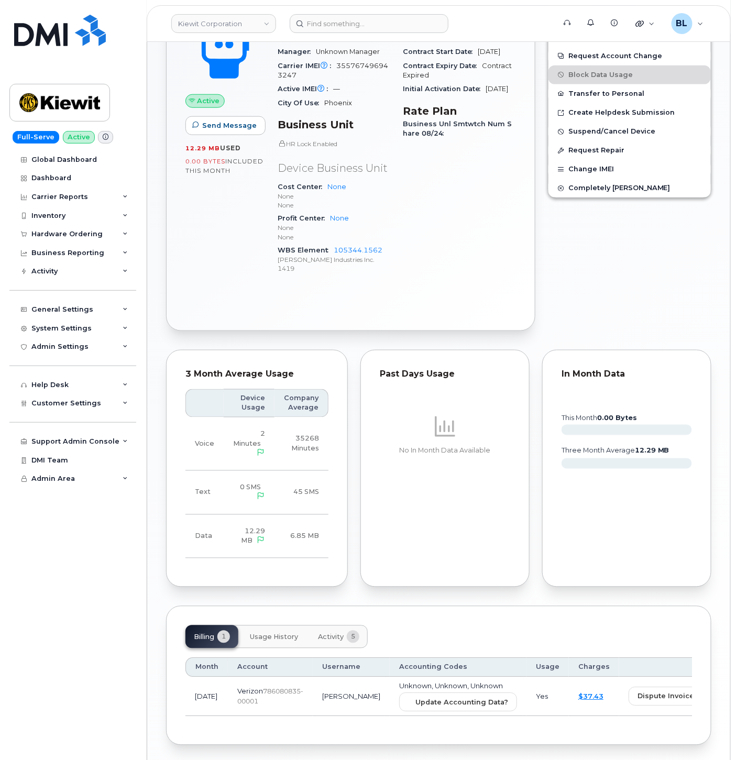
scroll to position [368, 0]
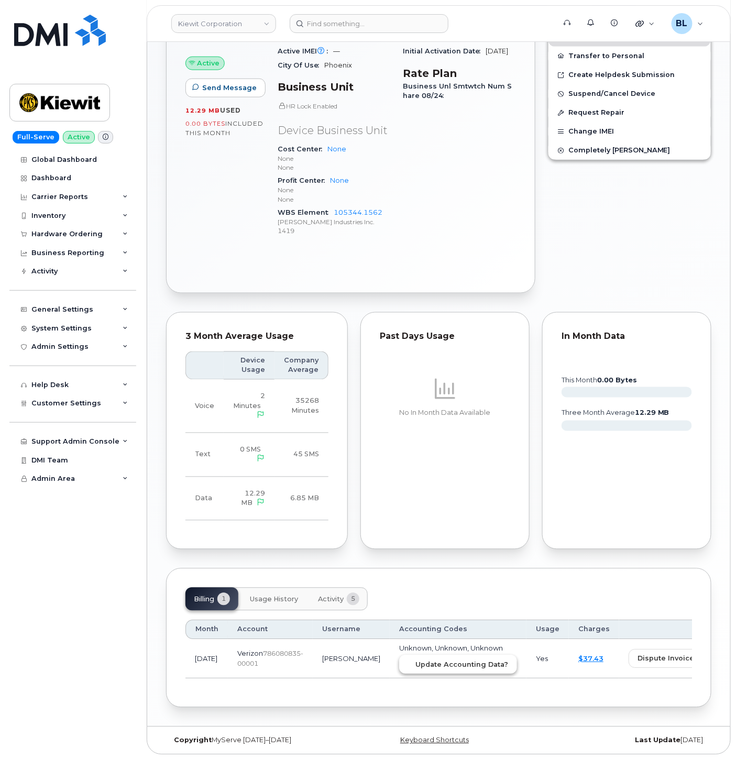
click at [449, 663] on span "Update Accounting Data?" at bounding box center [461, 665] width 93 height 10
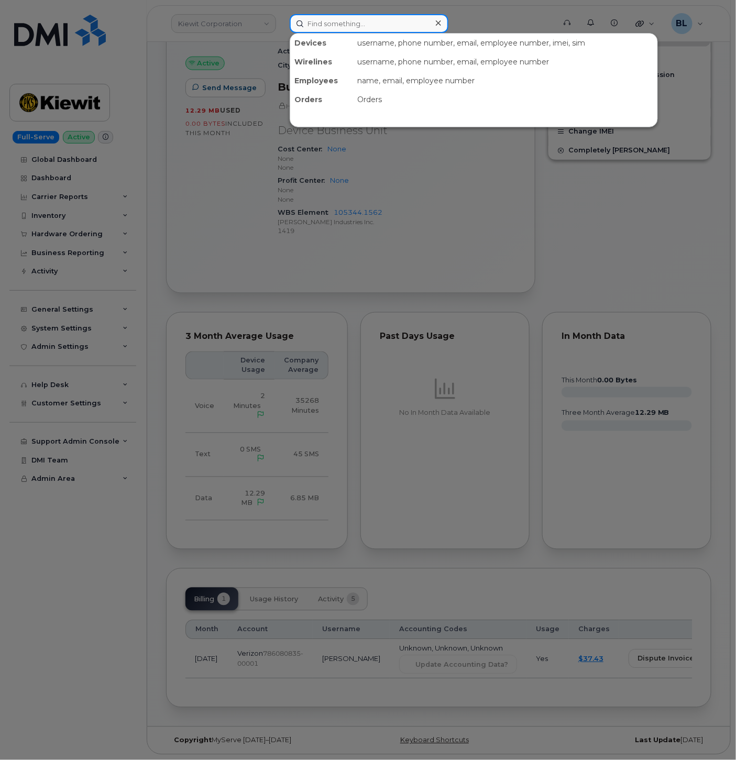
click at [347, 23] on input at bounding box center [369, 23] width 159 height 19
paste input "6028695638"
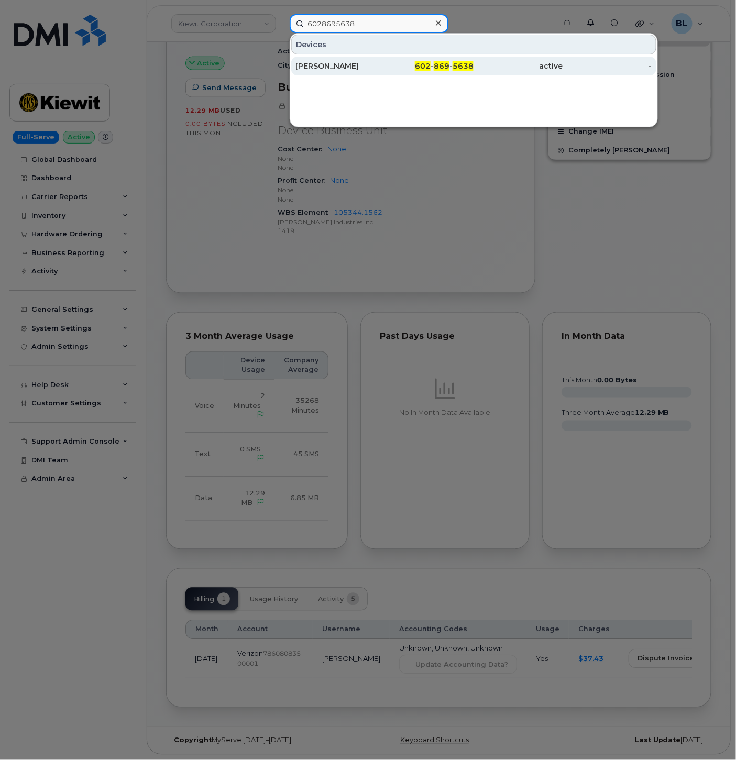
type input "6028695638"
click at [365, 62] on div "[PERSON_NAME]" at bounding box center [339, 66] width 89 height 10
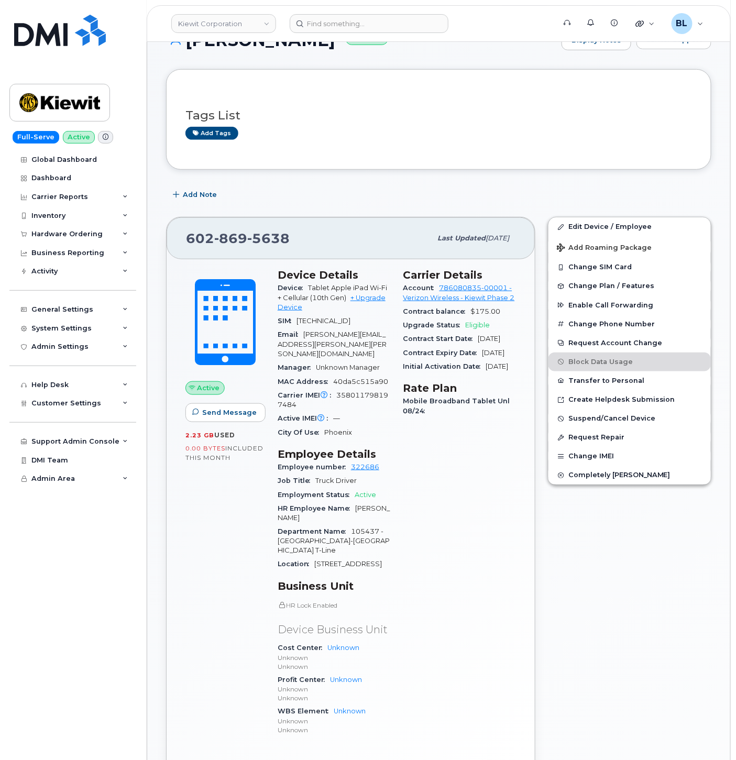
scroll to position [98, 0]
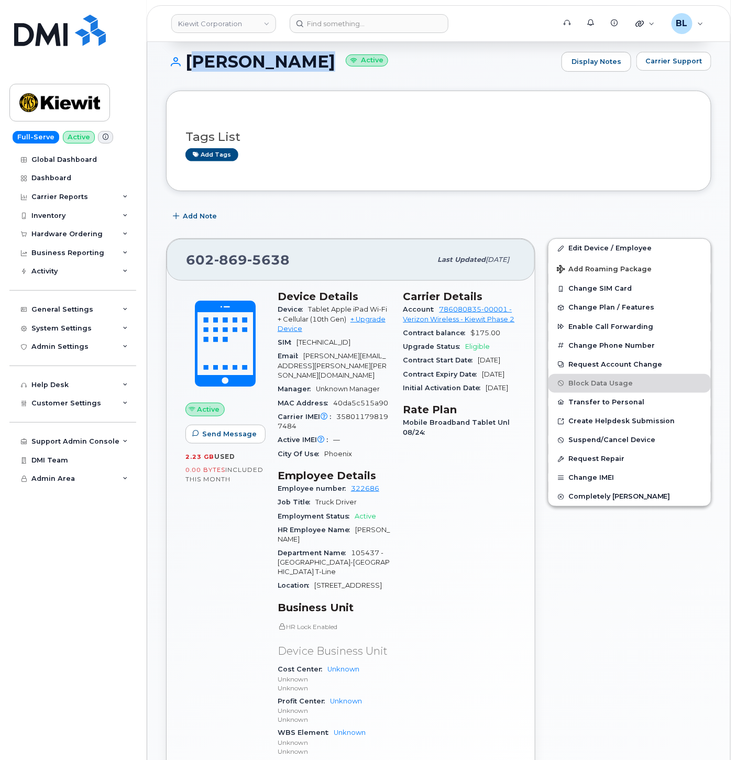
drag, startPoint x: 186, startPoint y: 61, endPoint x: 323, endPoint y: 63, distance: 137.2
click at [323, 63] on h1 "JAYLEN BROWN Active" at bounding box center [361, 61] width 390 height 18
copy h1 "[PERSON_NAME]"
click at [247, 255] on span "5638" at bounding box center [268, 260] width 42 height 16
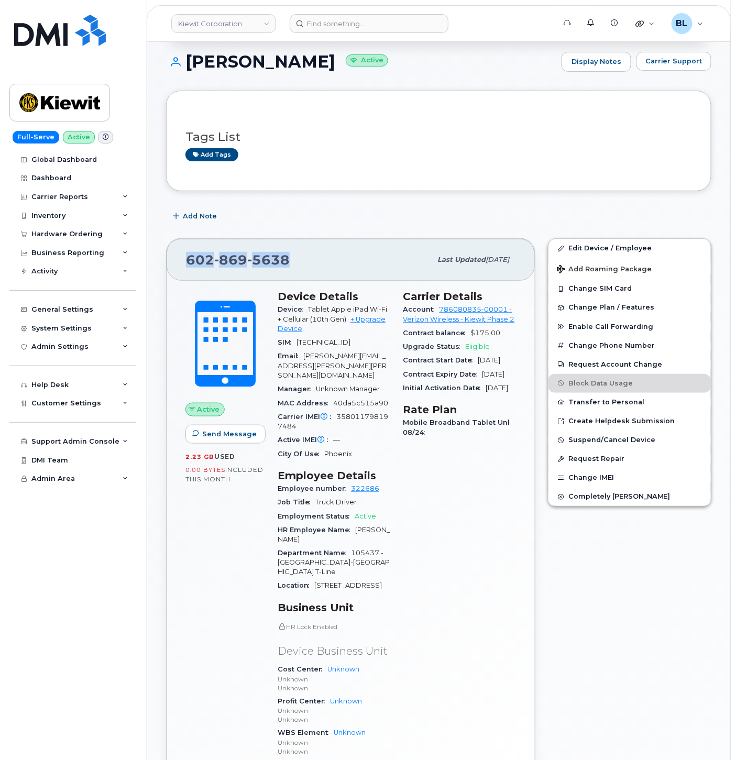
copy span "602 869 5638"
click at [234, 269] on div "602 869 5638" at bounding box center [308, 260] width 245 height 22
click at [257, 82] on div "JAYLEN BROWN Active Display Notes Carrier Support" at bounding box center [438, 71] width 545 height 39
drag, startPoint x: 187, startPoint y: 60, endPoint x: 325, endPoint y: 60, distance: 137.7
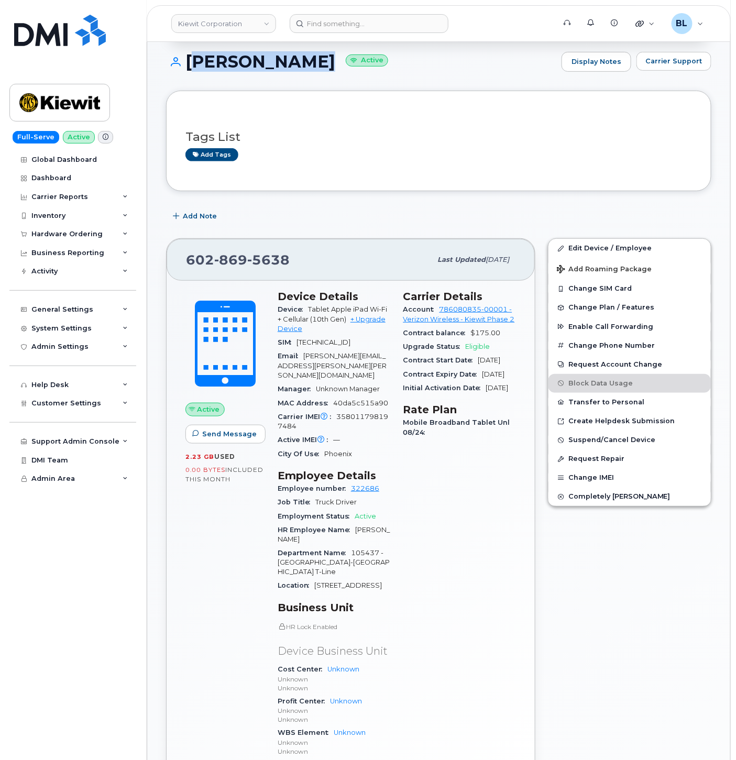
click at [325, 60] on h1 "JAYLEN BROWN Active" at bounding box center [361, 61] width 390 height 18
copy h1 "JAYLEN BROWN"
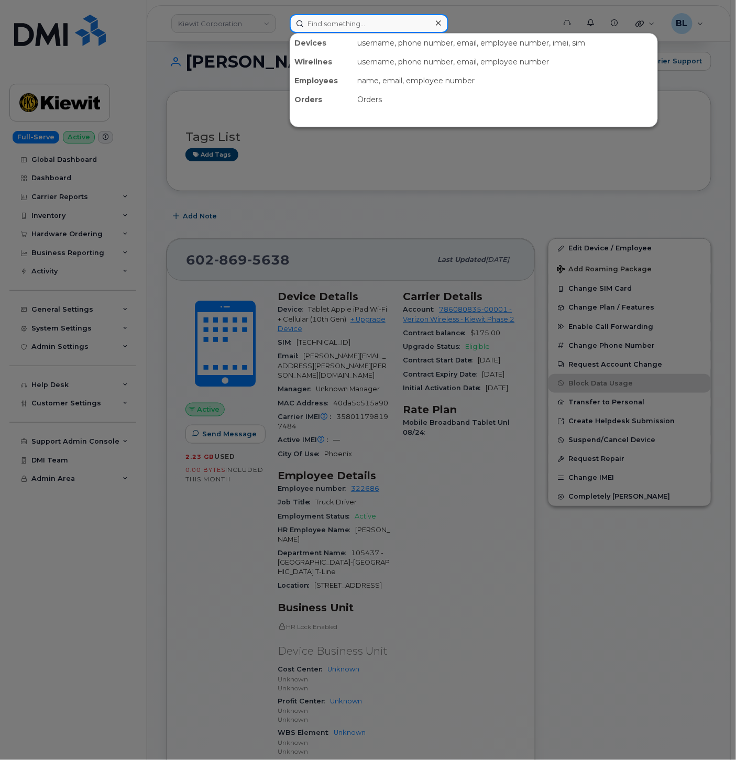
click at [379, 27] on input at bounding box center [369, 23] width 159 height 19
paste input "Charles Franklin"
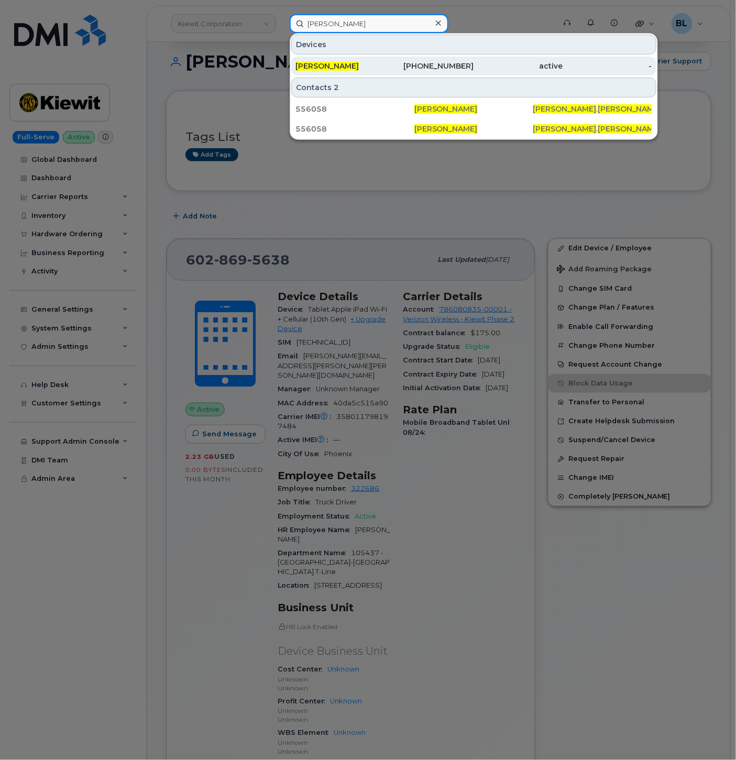
type input "Charles Franklin"
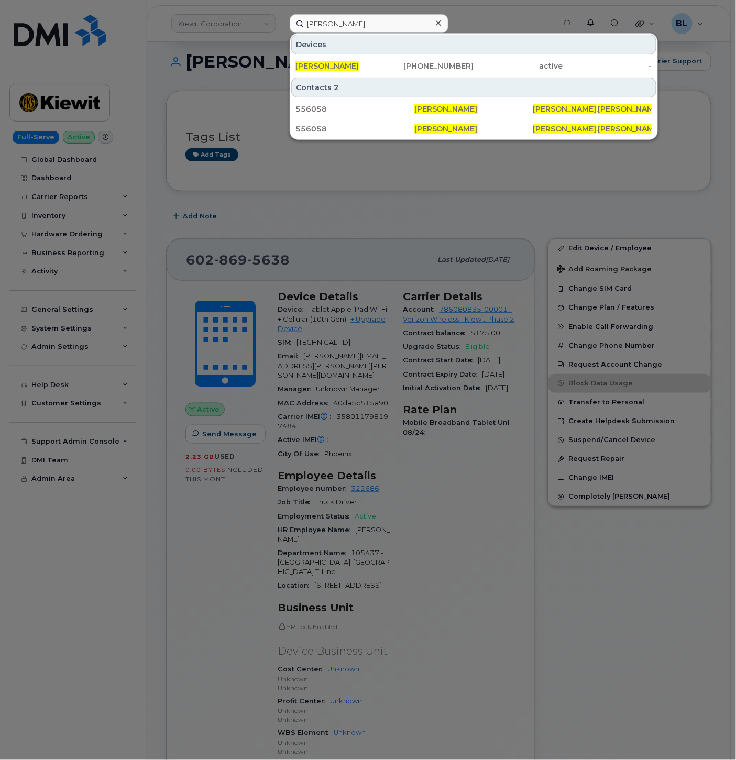
click at [320, 182] on div at bounding box center [368, 380] width 736 height 760
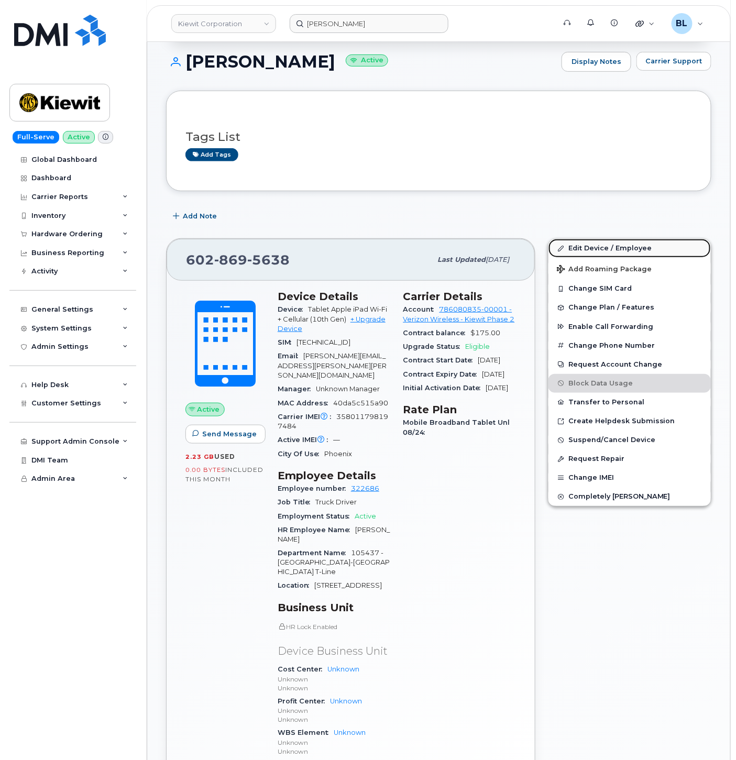
drag, startPoint x: 610, startPoint y: 246, endPoint x: 604, endPoint y: 245, distance: 5.5
click at [610, 246] on link "Edit Device / Employee" at bounding box center [629, 248] width 162 height 19
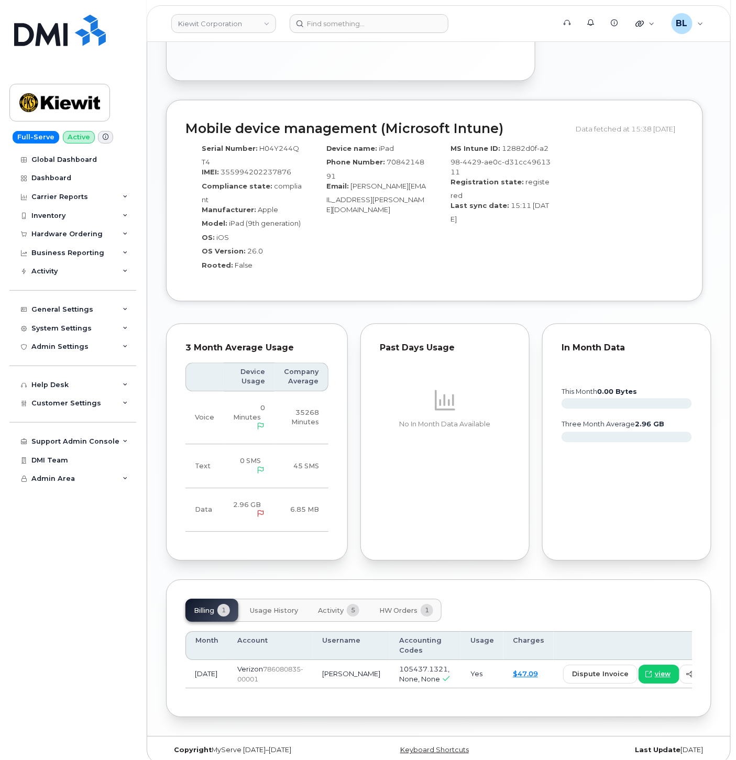
scroll to position [614, 0]
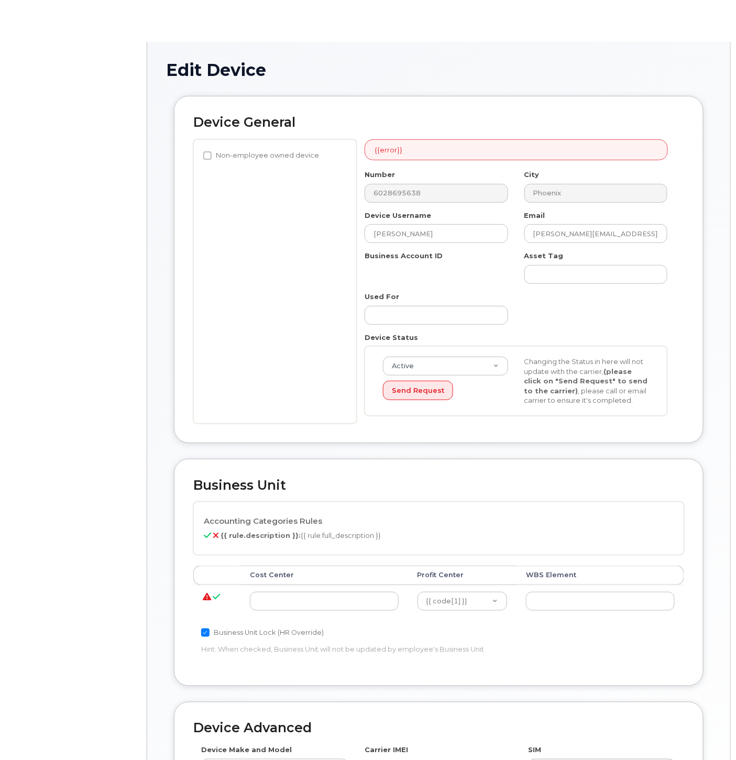
select select "29584743"
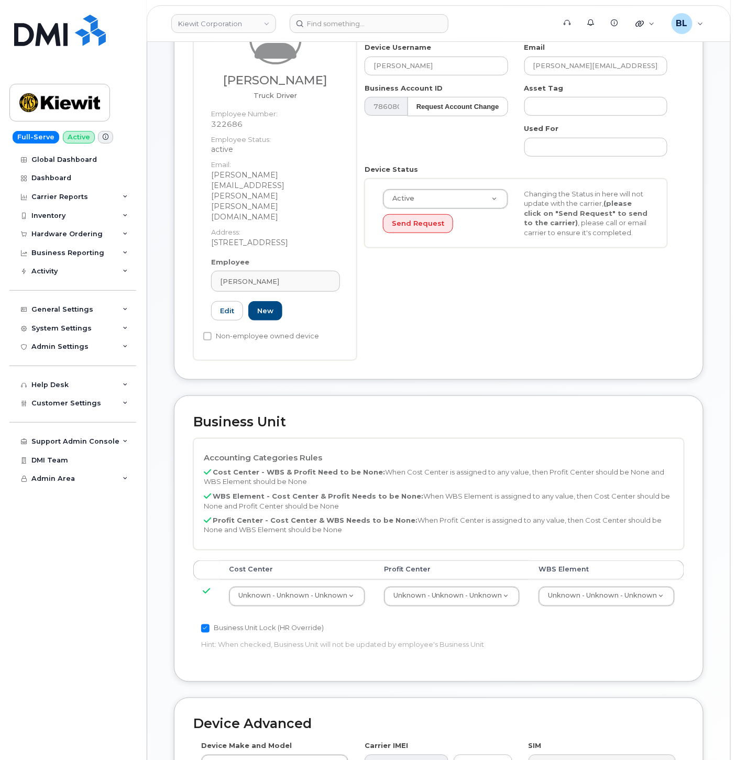
scroll to position [155, 0]
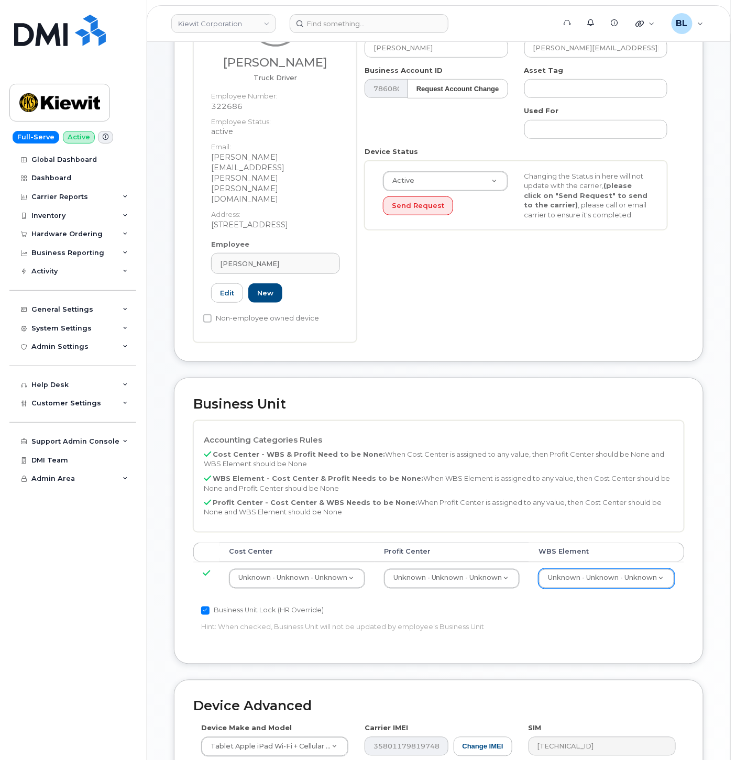
click at [578, 569] on div "Unknown - Unknown - Unknown" at bounding box center [606, 579] width 136 height 20
type input "105437.1321"
type input "30147613"
select select "29629357"
click at [307, 569] on div "Unknown - Unknown - Unknown" at bounding box center [297, 579] width 135 height 20
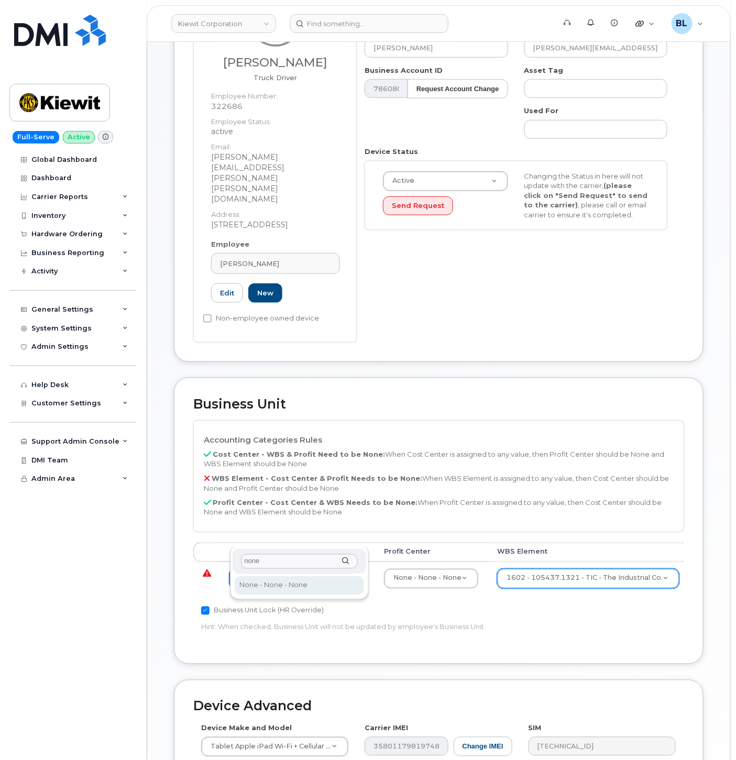
type input "none"
type input "29629358"
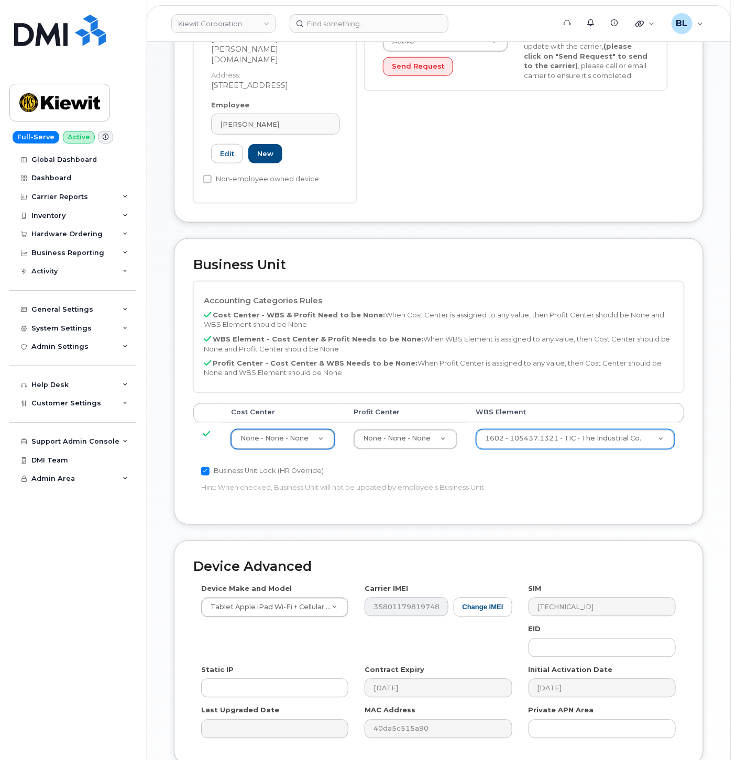
scroll to position [346, 0]
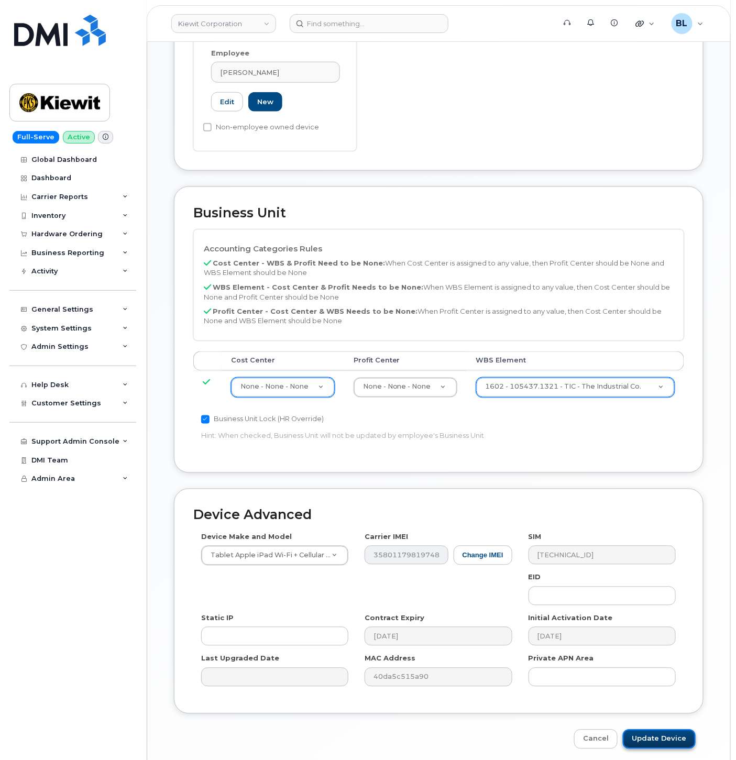
click at [662, 730] on input "Update Device" at bounding box center [659, 739] width 73 height 19
type input "Saving..."
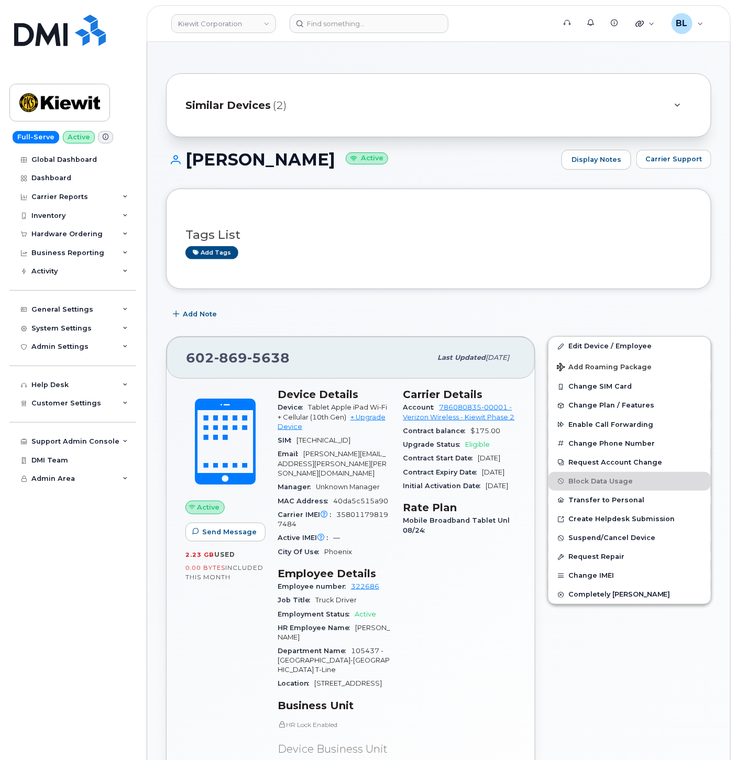
click at [247, 359] on span "5638" at bounding box center [268, 358] width 42 height 16
click at [245, 359] on span "869" at bounding box center [230, 358] width 33 height 16
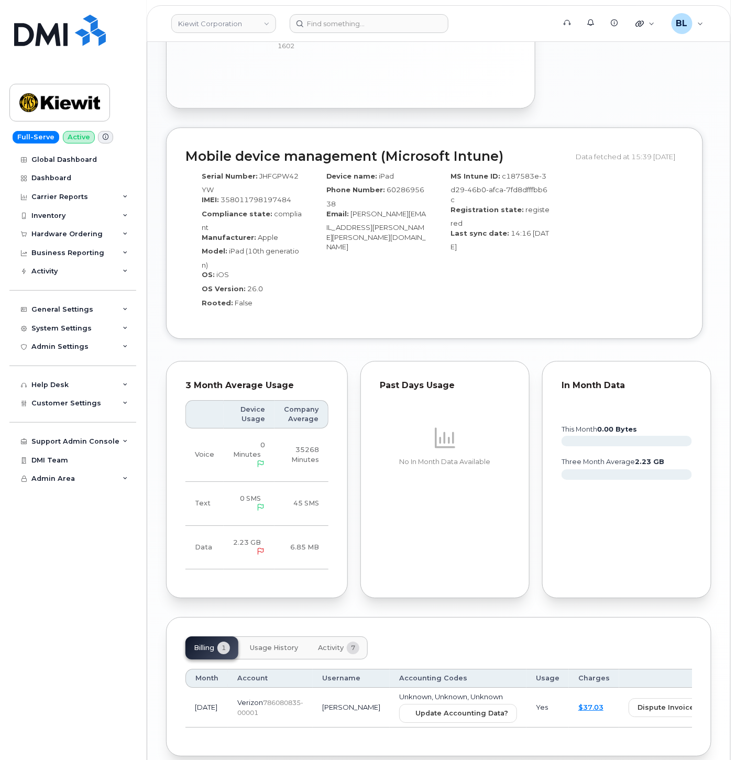
scroll to position [856, 0]
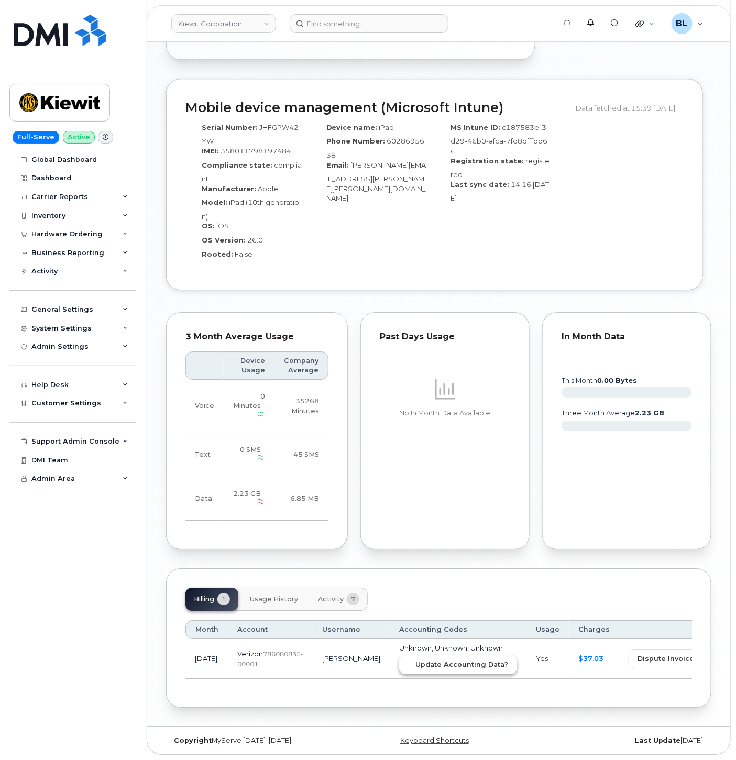
click at [415, 661] on span "Update Accounting Data?" at bounding box center [461, 664] width 93 height 10
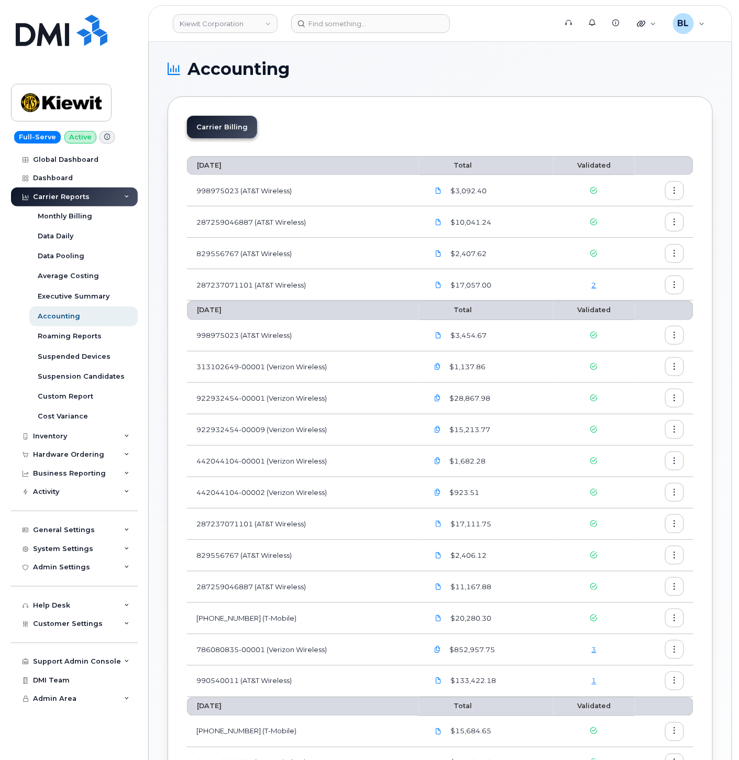
scroll to position [155, 0]
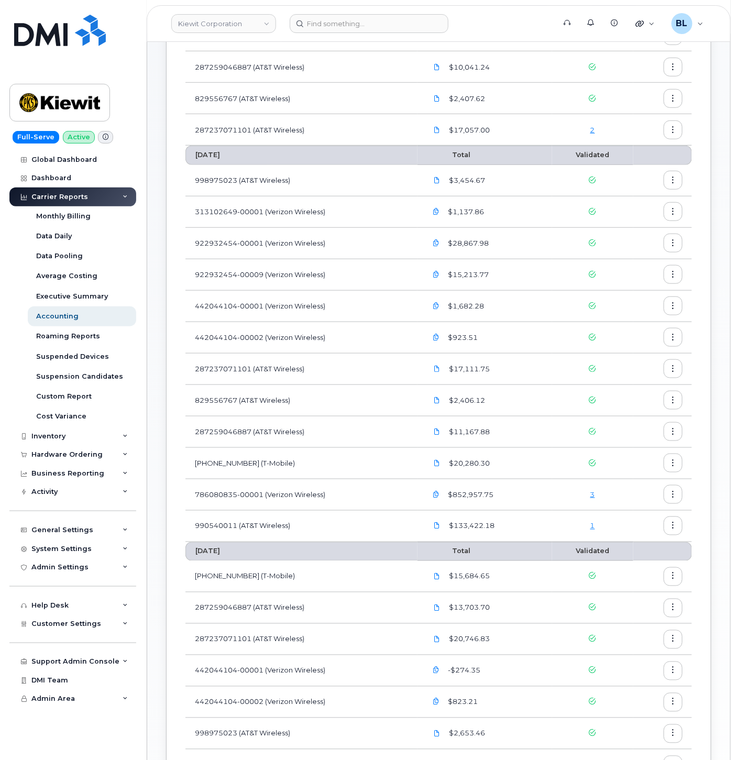
click at [595, 498] on link "3" at bounding box center [592, 494] width 5 height 8
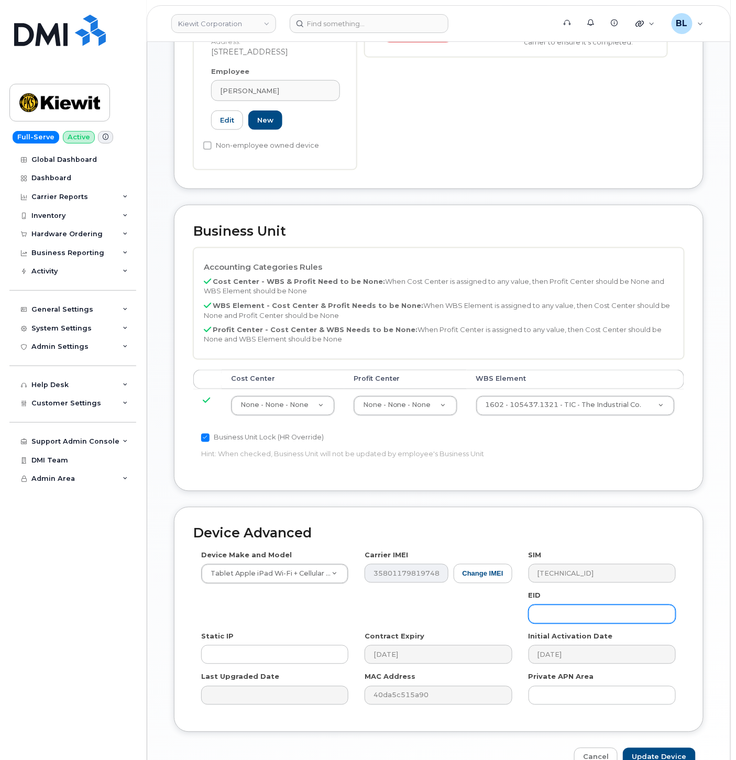
scroll to position [346, 0]
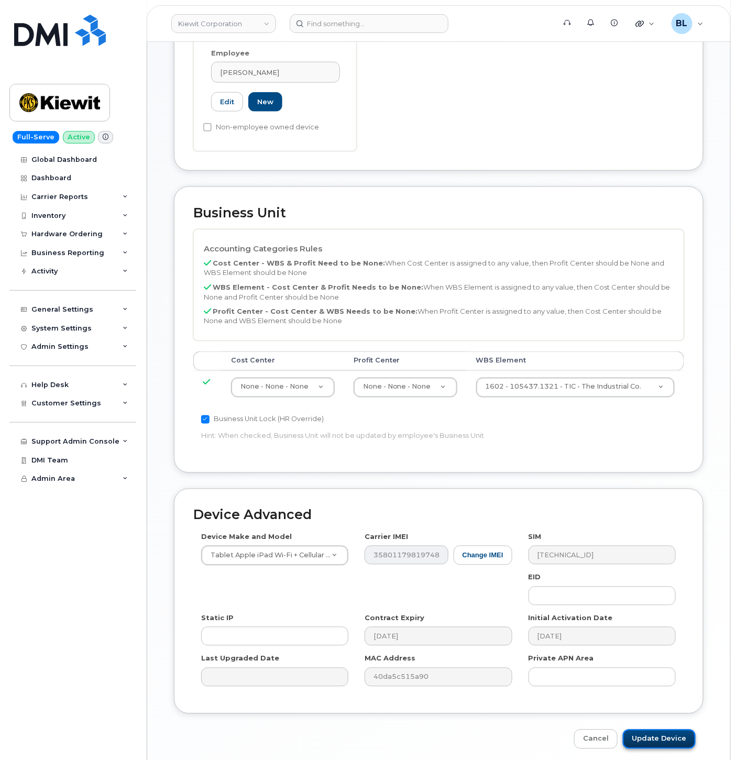
click at [657, 730] on input "Update Device" at bounding box center [659, 739] width 73 height 19
type input "Saving..."
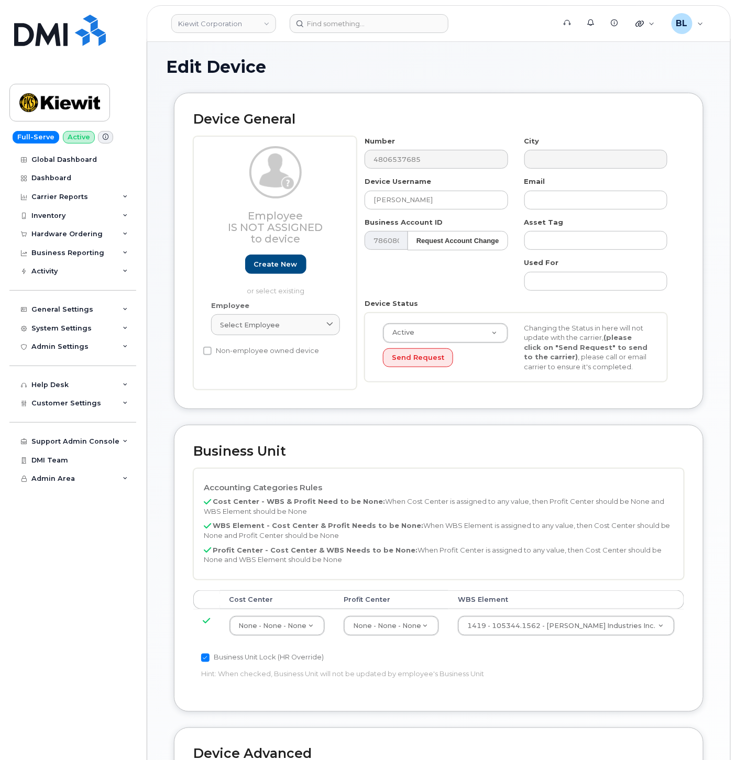
scroll to position [284, 0]
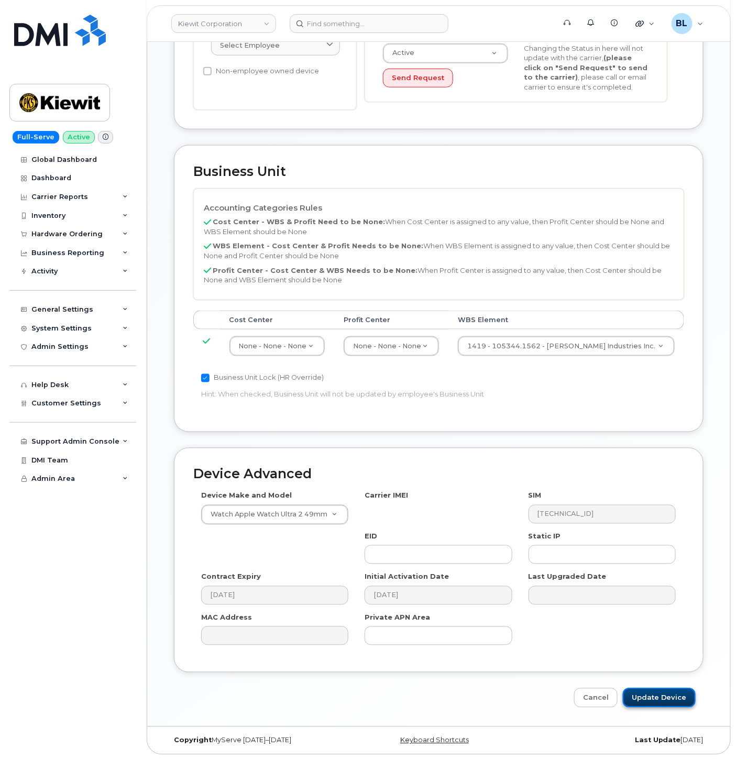
click at [648, 701] on input "Update Device" at bounding box center [659, 697] width 73 height 19
type input "Saving..."
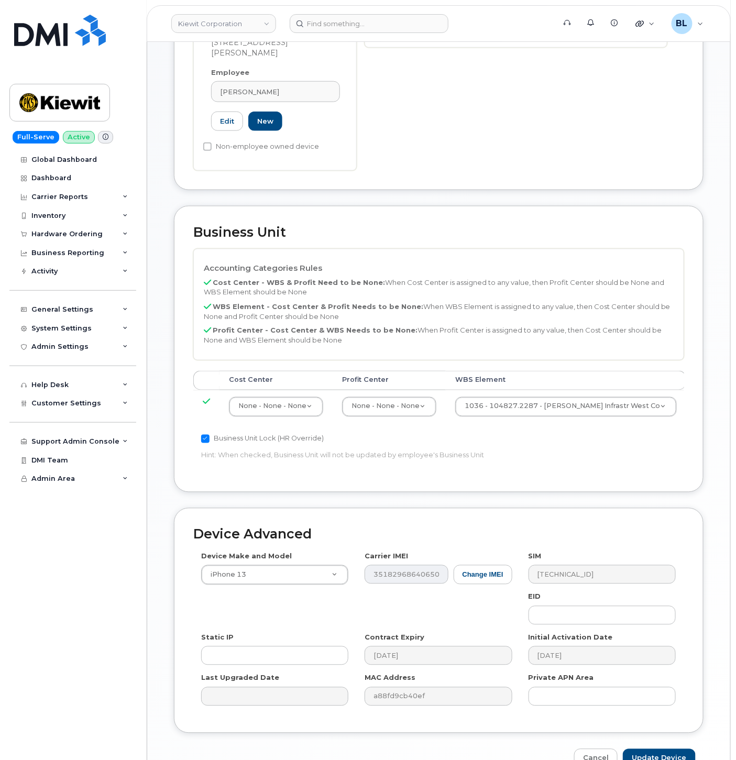
scroll to position [346, 0]
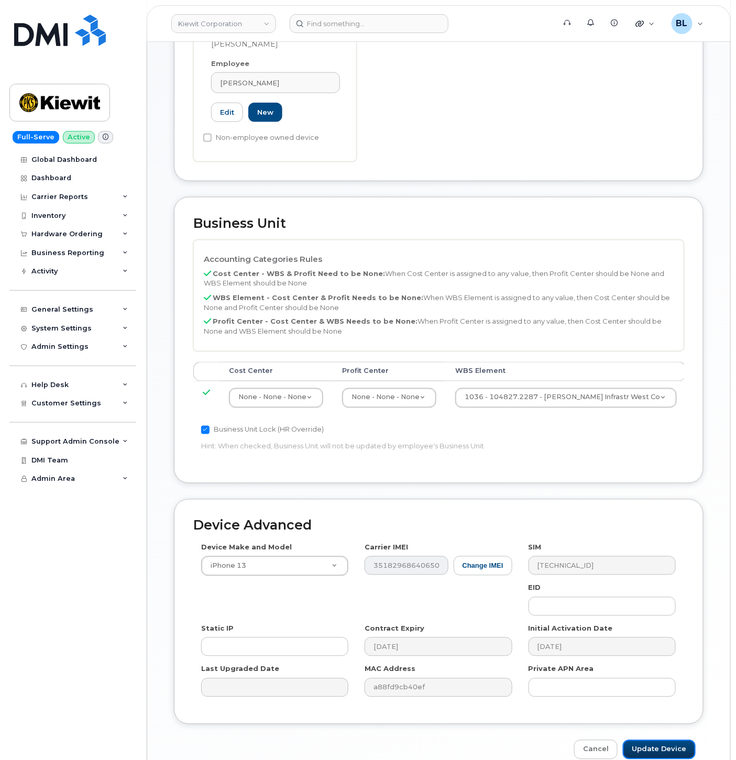
drag, startPoint x: 649, startPoint y: 692, endPoint x: 535, endPoint y: 478, distance: 242.5
click at [648, 740] on input "Update Device" at bounding box center [659, 749] width 73 height 19
type input "Saving..."
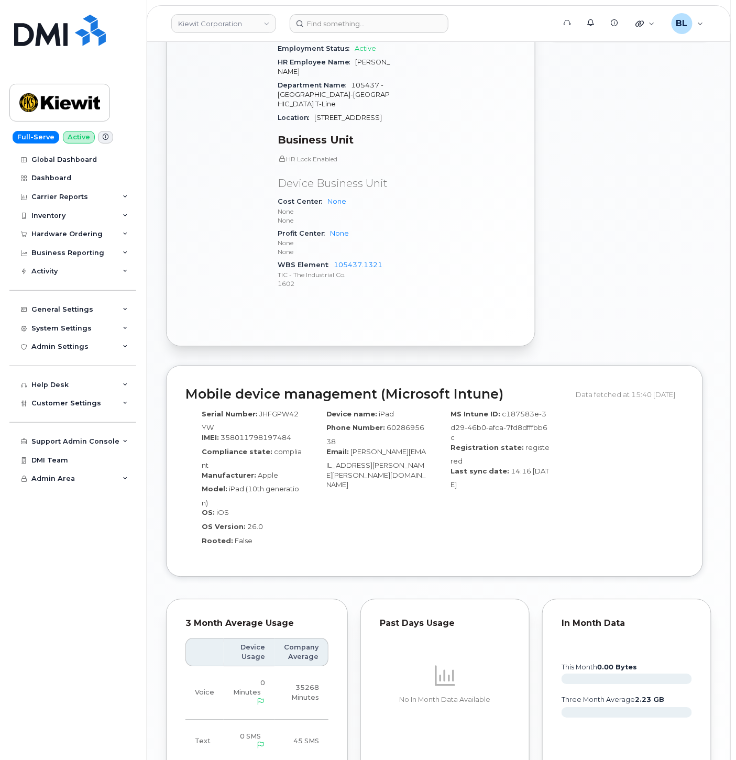
scroll to position [874, 0]
